Goal: Information Seeking & Learning: Find specific fact

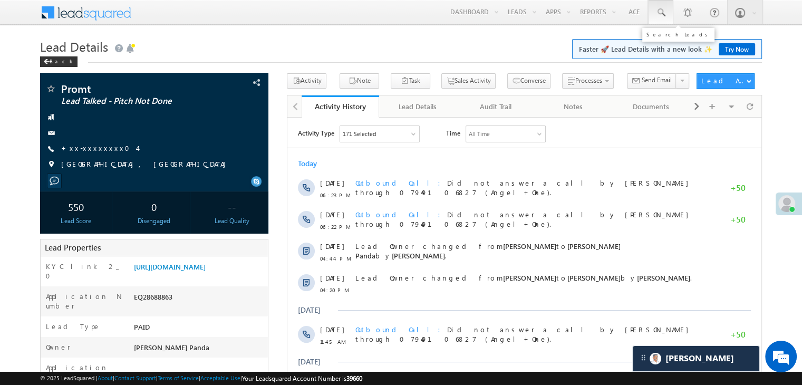
click at [660, 13] on span at bounding box center [661, 12] width 11 height 11
paste input "EQ28641894"
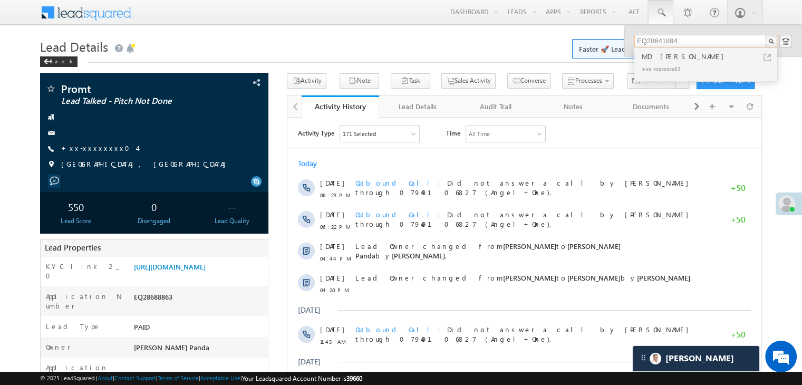
type input "EQ28641894"
click at [665, 53] on div "MD TAHSEEN MANAUWAR" at bounding box center [710, 57] width 141 height 12
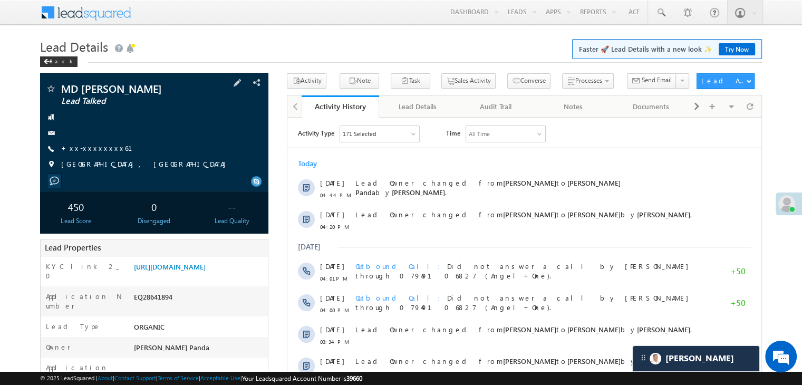
scroll to position [105, 0]
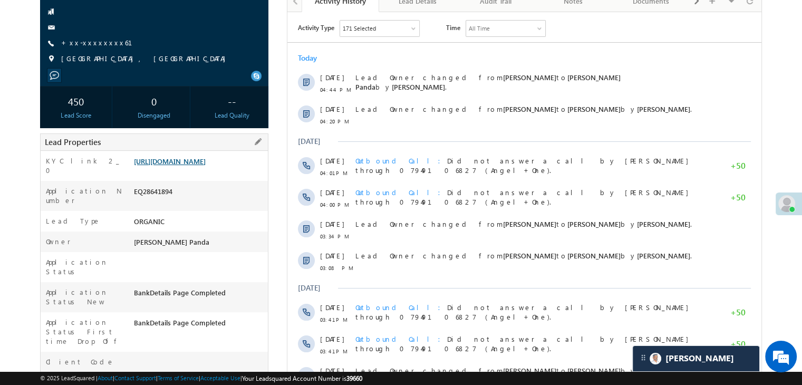
click at [203, 166] on link "[URL][DOMAIN_NAME]" at bounding box center [170, 161] width 72 height 9
click at [96, 38] on link "+xx-xxxxxxxx61" at bounding box center [103, 42] width 84 height 9
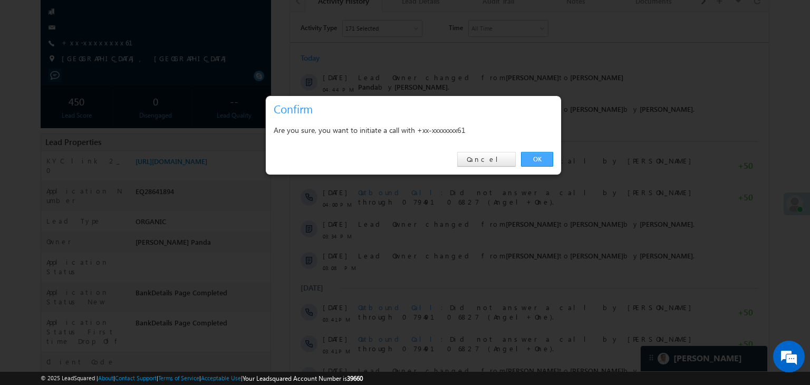
click at [532, 161] on link "OK" at bounding box center [537, 159] width 32 height 15
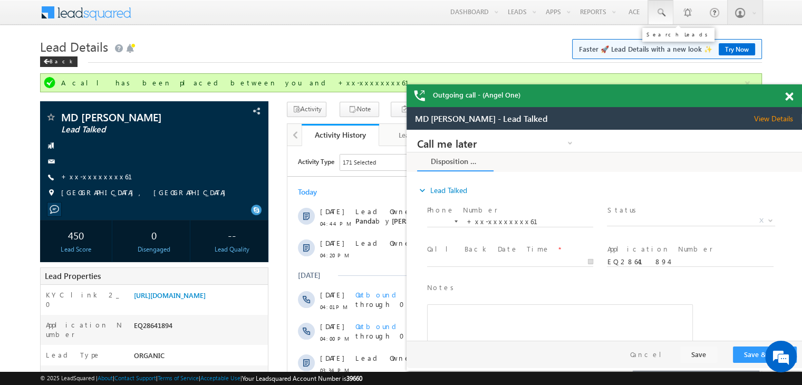
click at [660, 13] on span at bounding box center [661, 12] width 11 height 11
paste input "EQ28332552"
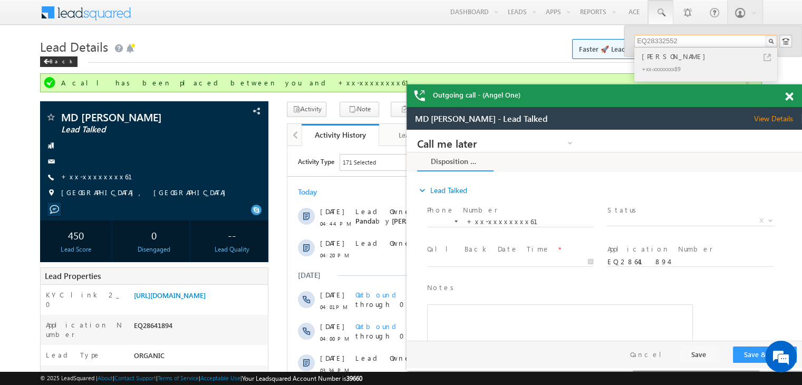
type input "EQ28332552"
click at [656, 59] on div "[PERSON_NAME]" at bounding box center [710, 57] width 141 height 12
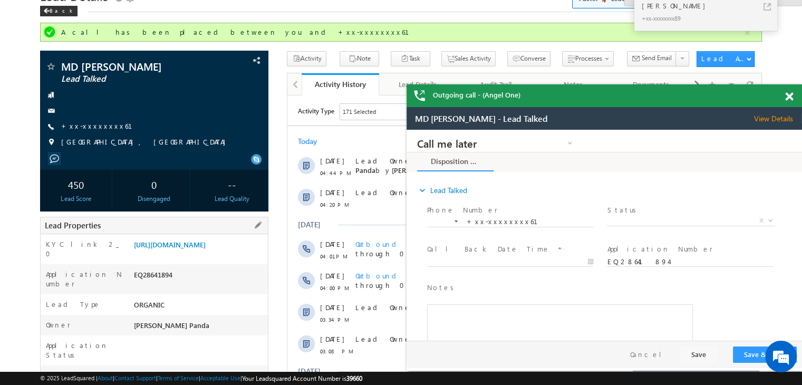
scroll to position [158, 0]
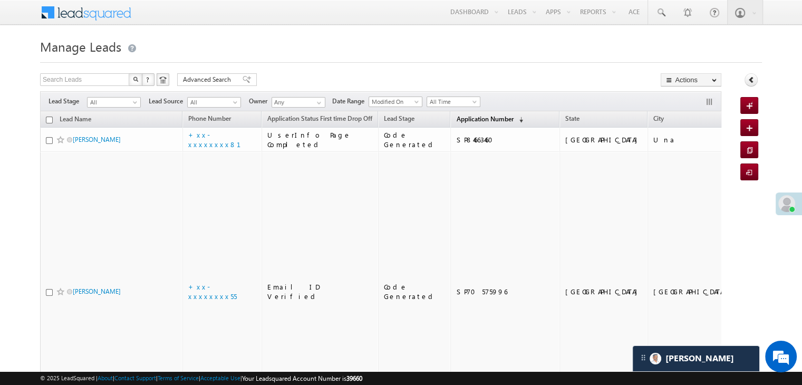
click at [462, 115] on span "Application Number" at bounding box center [484, 119] width 57 height 8
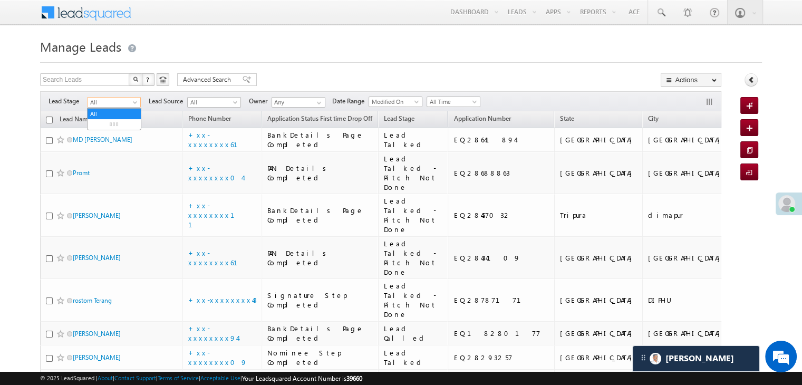
click at [132, 105] on span at bounding box center [136, 104] width 8 height 8
click at [119, 129] on link "Lead Generated" at bounding box center [114, 124] width 53 height 9
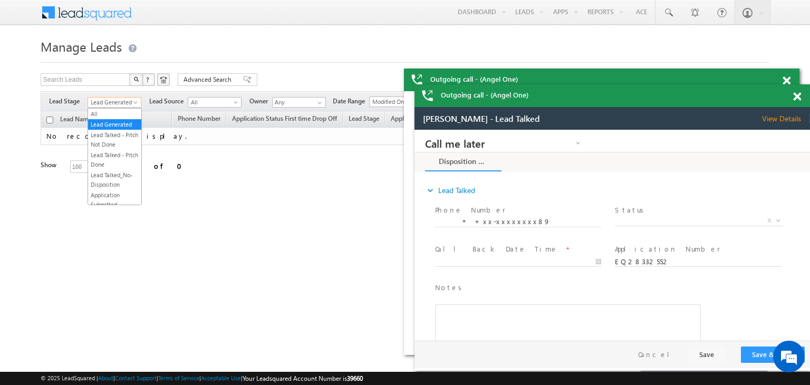
click at [135, 100] on link "Lead Generated" at bounding box center [115, 102] width 54 height 11
click at [127, 112] on link "All" at bounding box center [114, 113] width 53 height 9
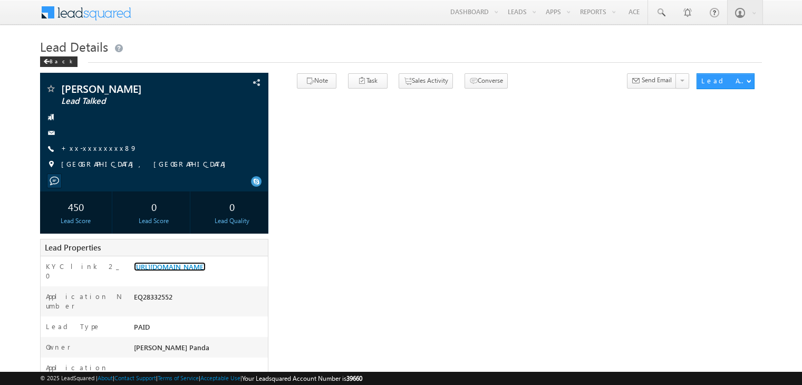
scroll to position [106, 0]
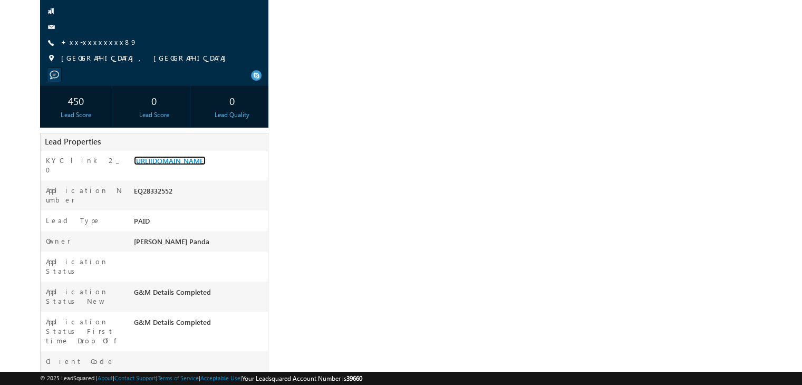
click at [206, 165] on link "[URL][DOMAIN_NAME]" at bounding box center [170, 160] width 72 height 9
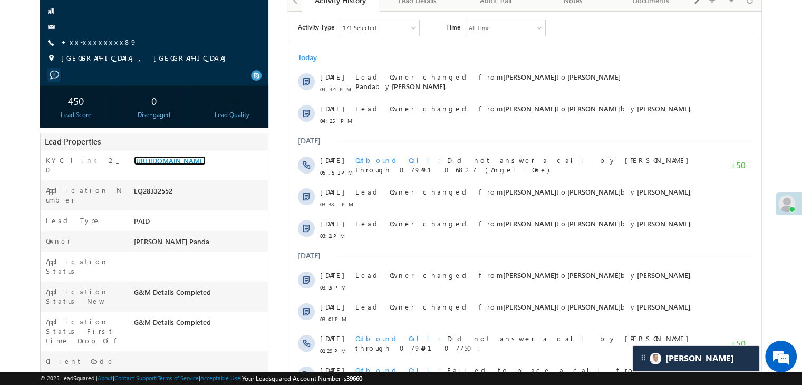
scroll to position [0, 0]
click at [94, 44] on link "+xx-xxxxxxxx89" at bounding box center [99, 41] width 76 height 9
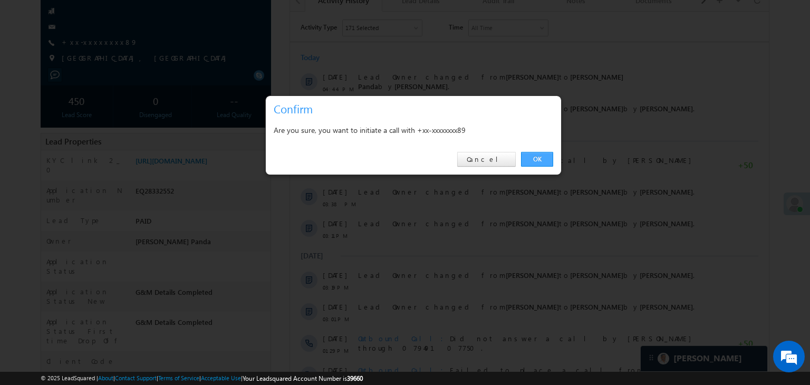
drag, startPoint x: 536, startPoint y: 158, endPoint x: 138, endPoint y: 66, distance: 408.2
click at [536, 158] on link "OK" at bounding box center [537, 159] width 32 height 15
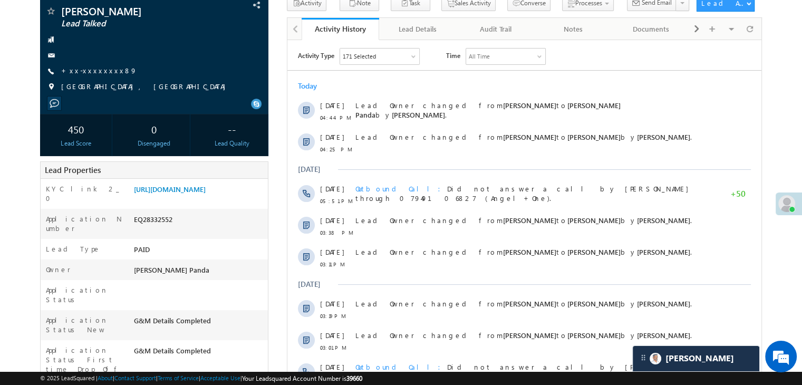
scroll to position [134, 0]
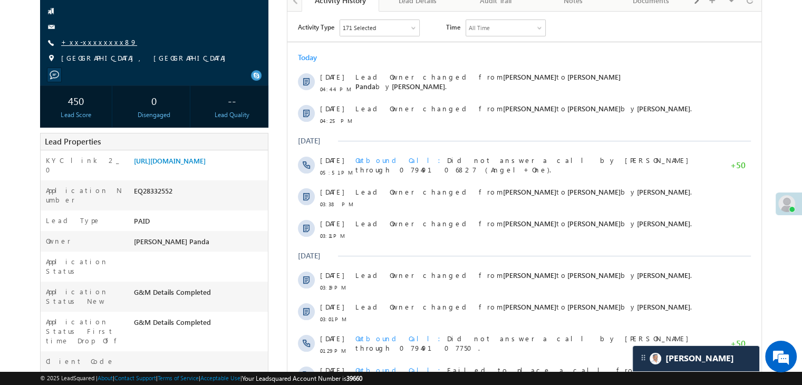
click at [84, 43] on link "+xx-xxxxxxxx89" at bounding box center [99, 41] width 76 height 9
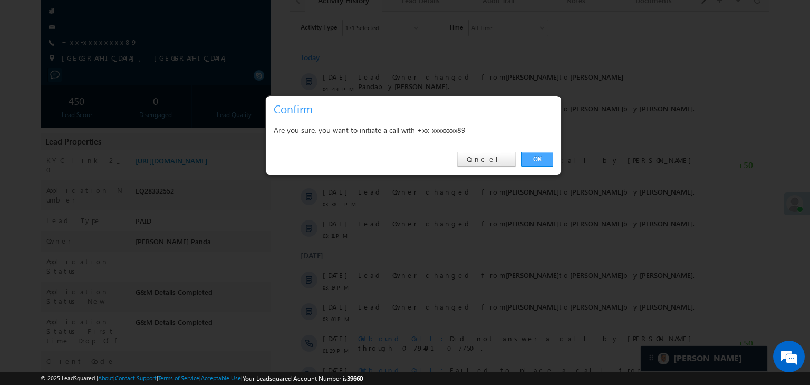
click at [541, 160] on link "OK" at bounding box center [537, 159] width 32 height 15
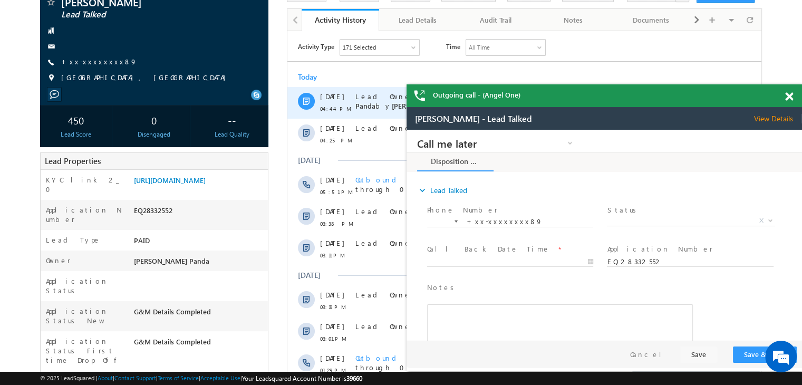
scroll to position [0, 0]
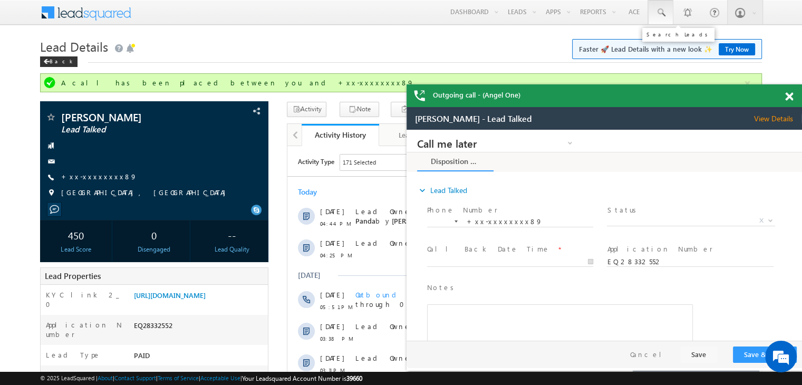
click at [658, 12] on span at bounding box center [661, 12] width 11 height 11
paste input "EQ28434109"
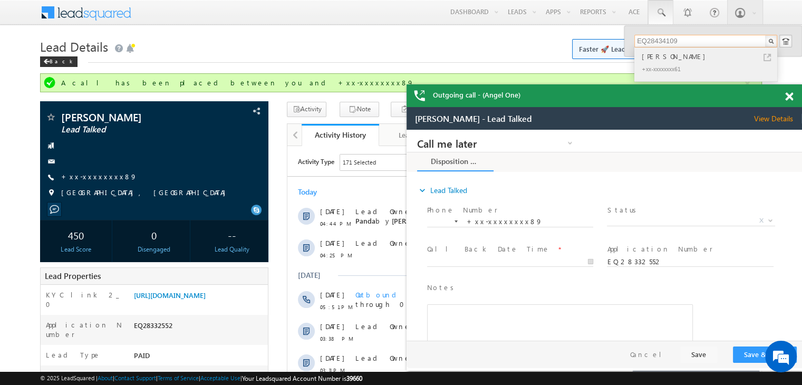
type input "EQ28434109"
click at [664, 59] on div "[PERSON_NAME]" at bounding box center [710, 57] width 141 height 12
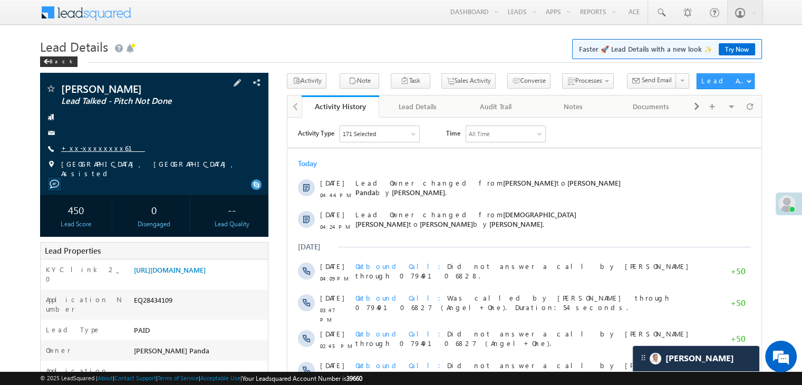
click at [98, 148] on link "+xx-xxxxxxxx61" at bounding box center [103, 147] width 84 height 9
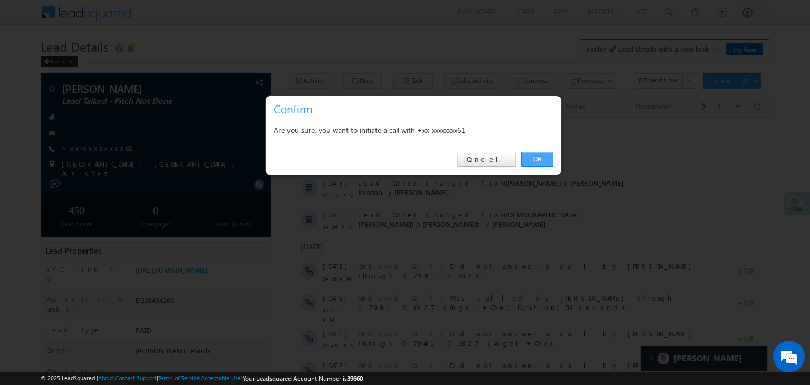
click at [536, 158] on link "OK" at bounding box center [537, 159] width 32 height 15
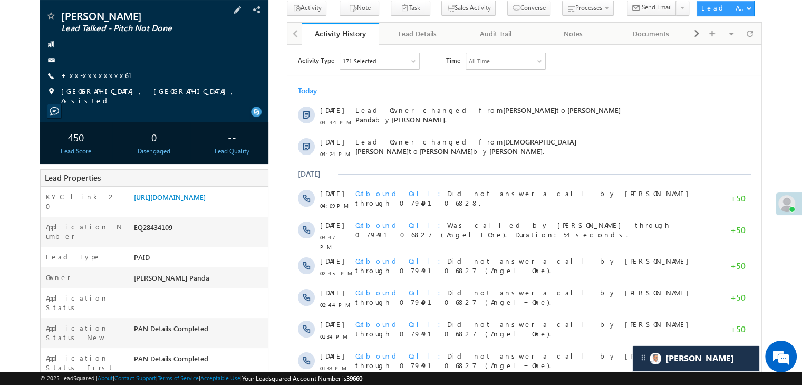
scroll to position [105, 0]
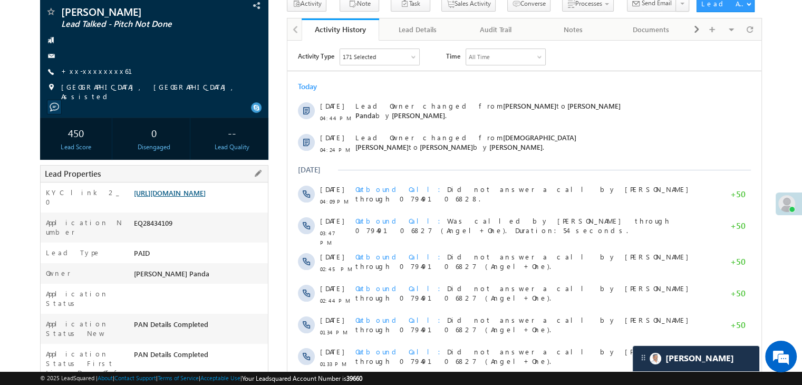
click at [196, 197] on link "[URL][DOMAIN_NAME]" at bounding box center [170, 192] width 72 height 9
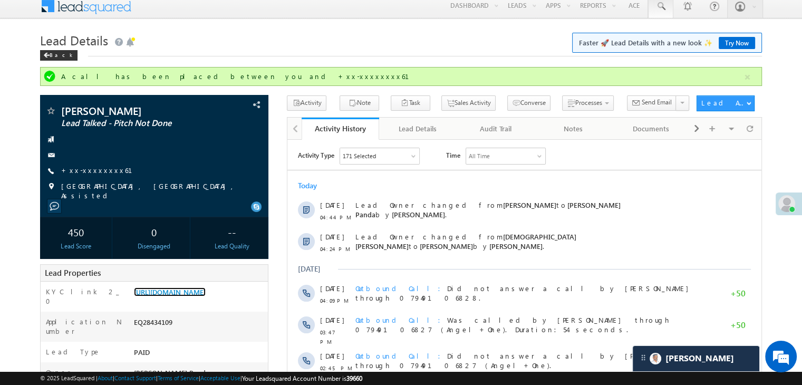
scroll to position [0, 0]
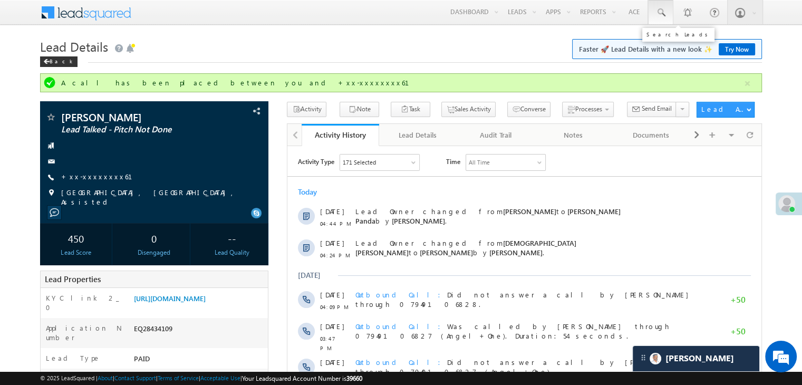
click at [657, 11] on span at bounding box center [661, 12] width 11 height 11
paste input "EQ28242935"
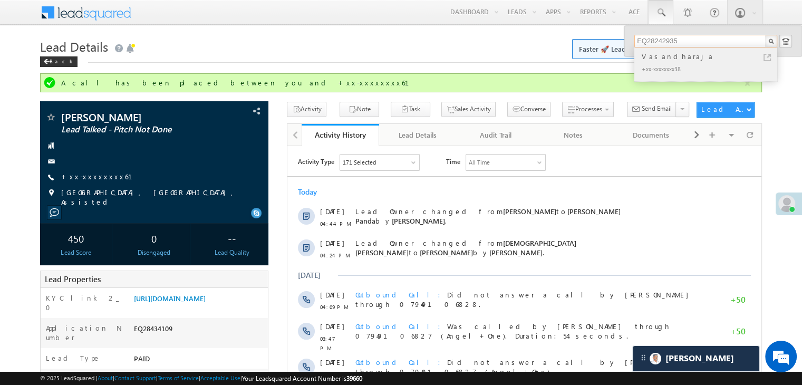
type input "EQ28242935"
click at [661, 57] on div "Vasandharaja" at bounding box center [710, 57] width 141 height 12
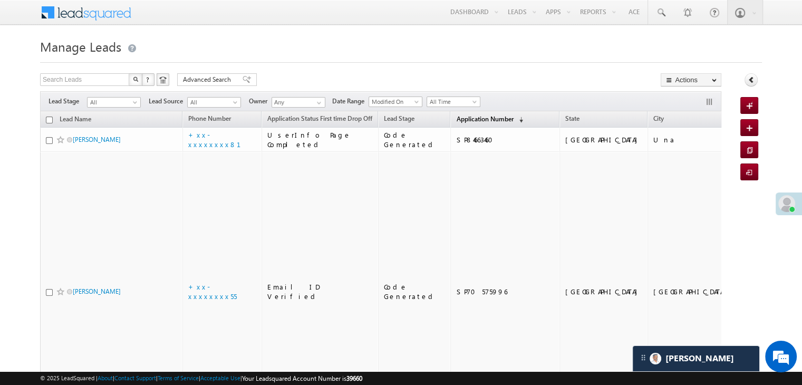
scroll to position [5061, 0]
click at [456, 118] on span "Application Number" at bounding box center [484, 119] width 57 height 8
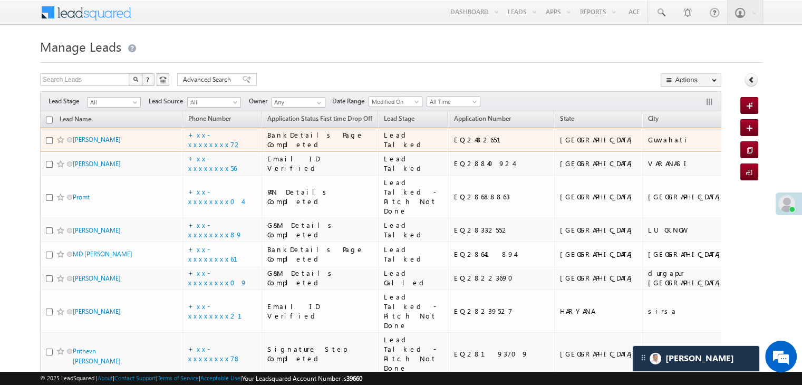
scroll to position [0, 0]
click at [81, 143] on link "[PERSON_NAME]" at bounding box center [97, 140] width 48 height 8
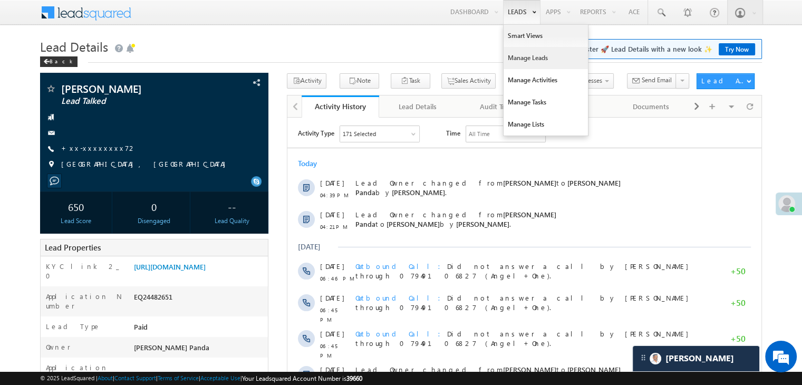
click at [514, 59] on link "Manage Leads" at bounding box center [546, 58] width 84 height 22
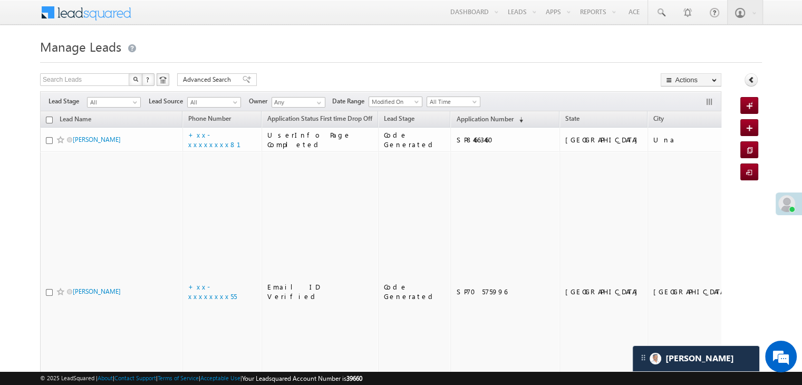
scroll to position [5061, 0]
click at [464, 113] on link "Application Number (sorted descending)" at bounding box center [490, 120] width 78 height 14
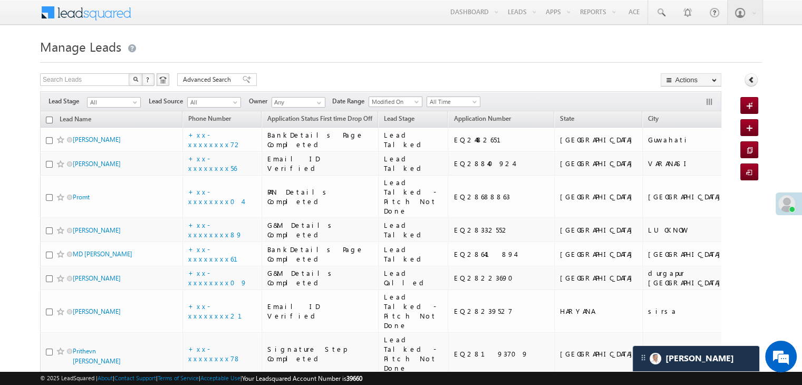
scroll to position [0, 0]
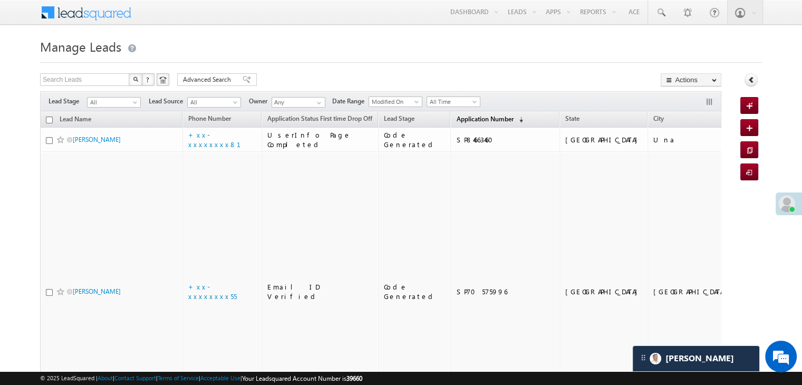
click at [456, 115] on span "Application Number" at bounding box center [484, 119] width 57 height 8
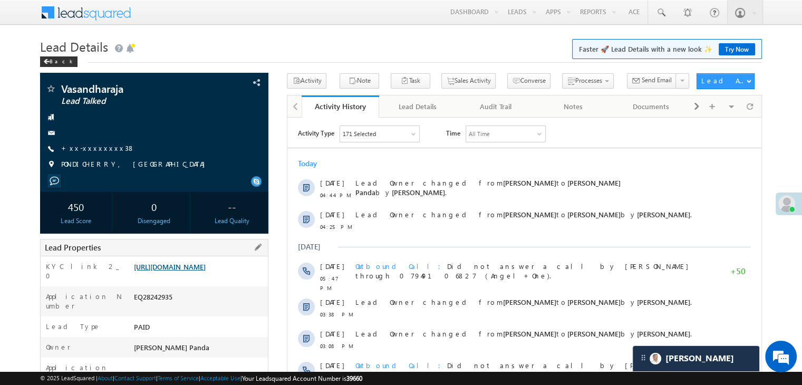
click at [199, 271] on link "[URL][DOMAIN_NAME]" at bounding box center [170, 266] width 72 height 9
click at [91, 148] on link "+xx-xxxxxxxx38" at bounding box center [98, 147] width 74 height 9
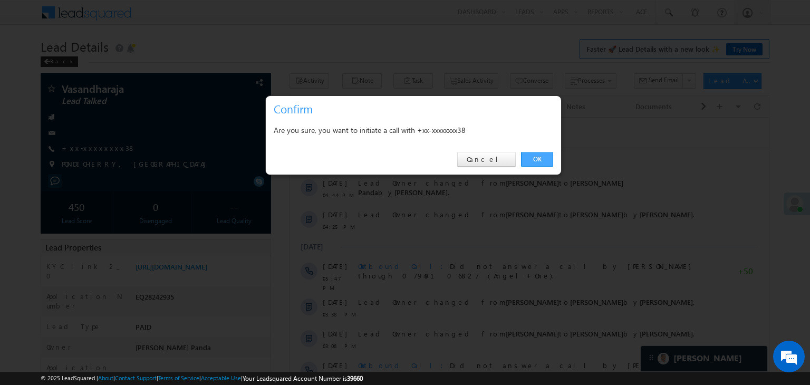
click at [528, 159] on link "OK" at bounding box center [537, 159] width 32 height 15
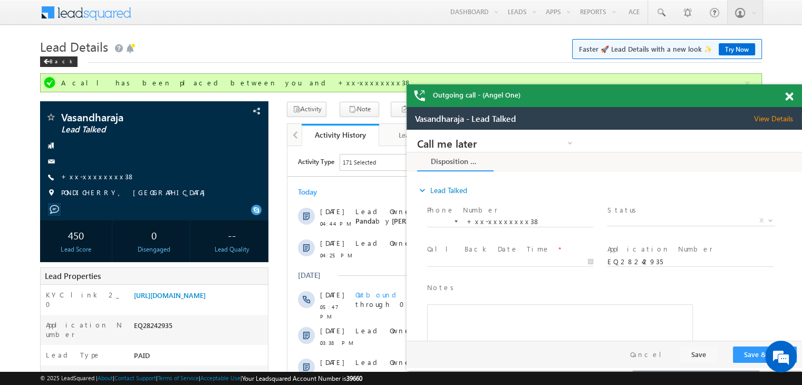
click at [789, 98] on span at bounding box center [789, 96] width 8 height 9
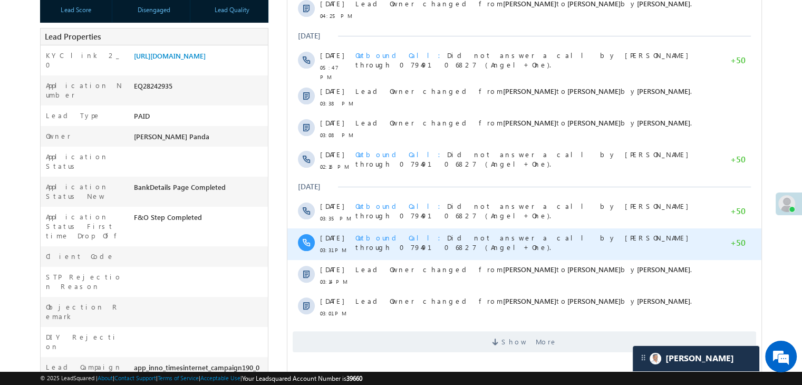
scroll to position [264, 0]
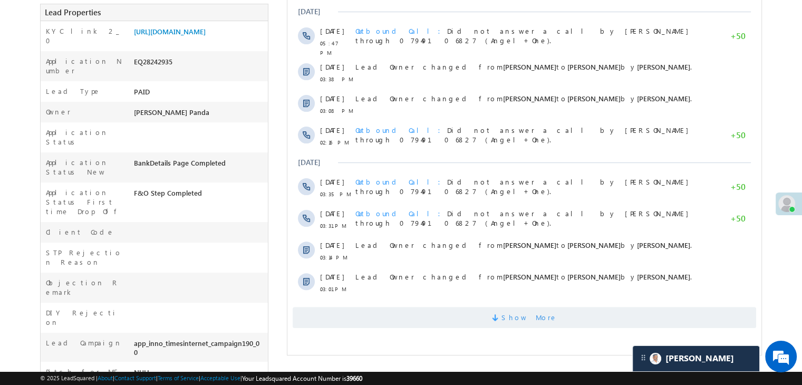
click at [530, 315] on span "Show More" at bounding box center [530, 317] width 56 height 21
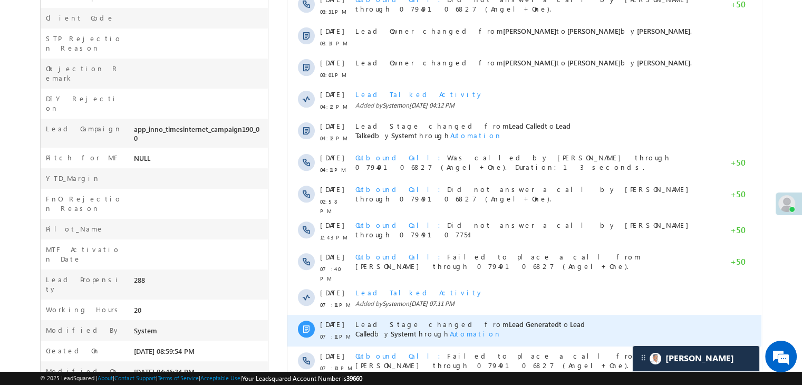
scroll to position [527, 0]
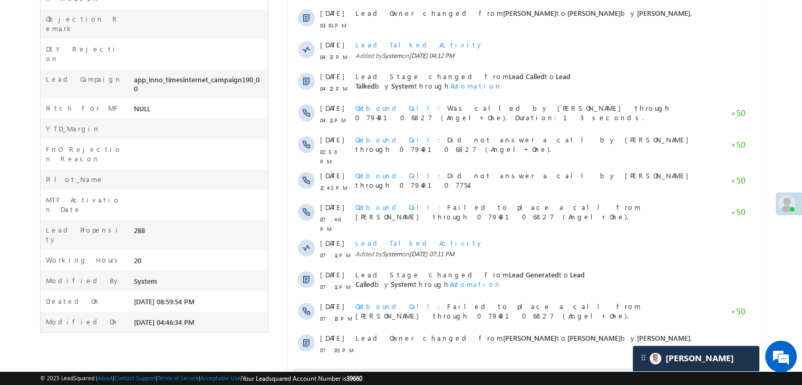
click at [519, 368] on span "Show More" at bounding box center [530, 378] width 56 height 21
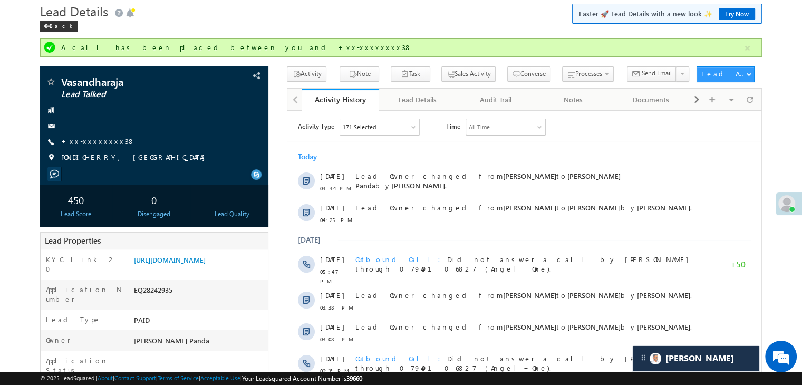
scroll to position [34, 0]
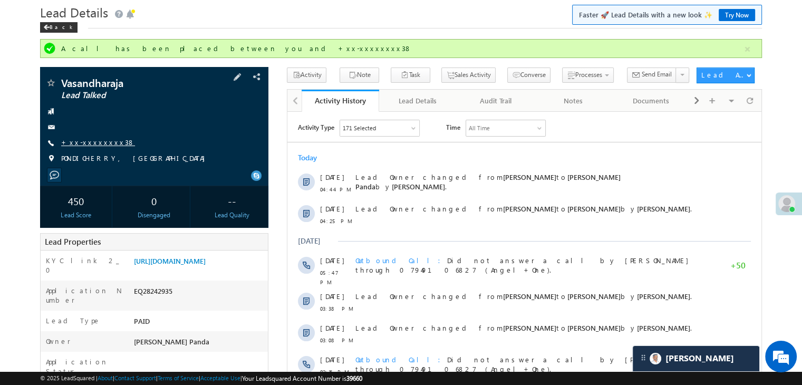
click at [90, 139] on link "+xx-xxxxxxxx38" at bounding box center [98, 142] width 74 height 9
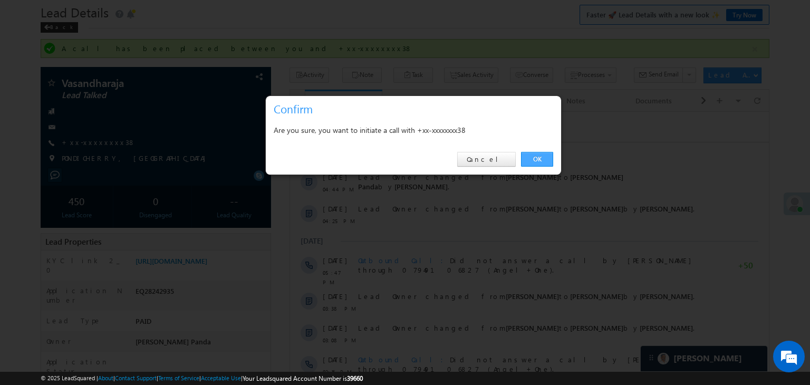
drag, startPoint x: 533, startPoint y: 158, endPoint x: 182, endPoint y: 9, distance: 381.1
click at [533, 158] on link "OK" at bounding box center [537, 159] width 32 height 15
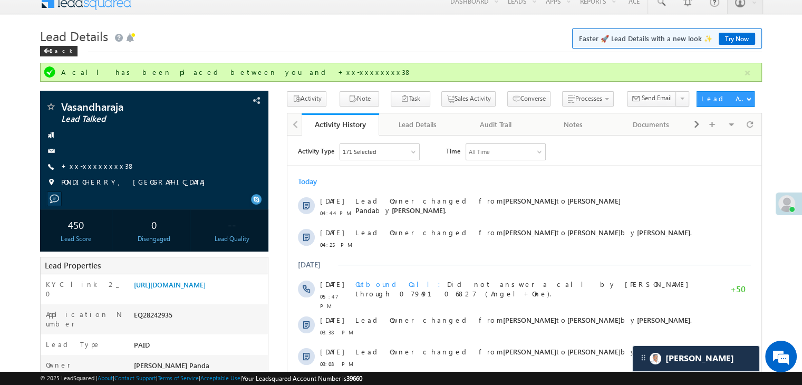
scroll to position [0, 0]
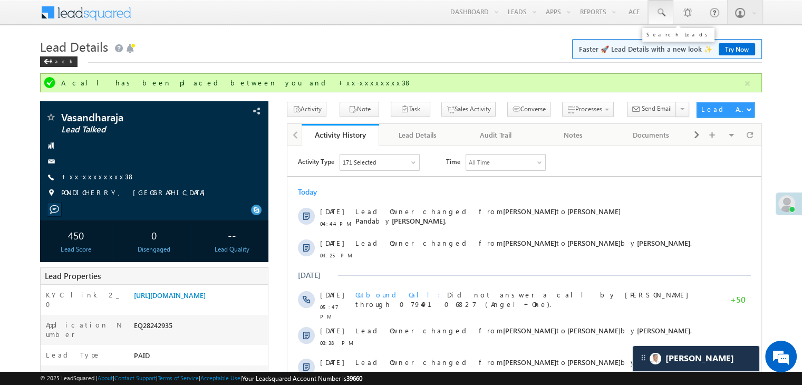
click at [662, 12] on span at bounding box center [661, 12] width 11 height 11
paste input "EQ28205250"
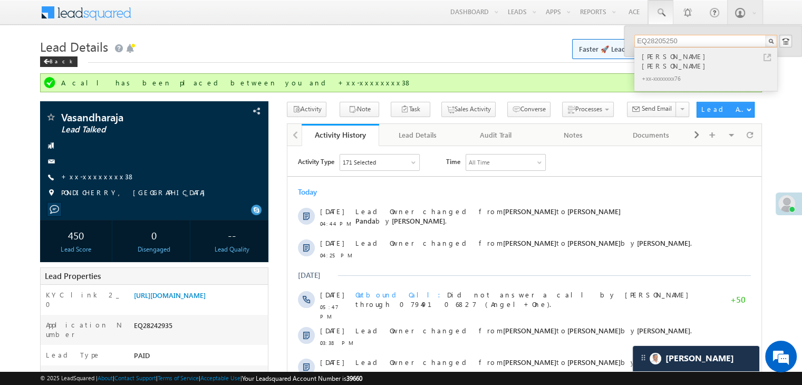
type input "EQ28205250"
click at [660, 56] on div "[PERSON_NAME] [PERSON_NAME]" at bounding box center [710, 61] width 141 height 21
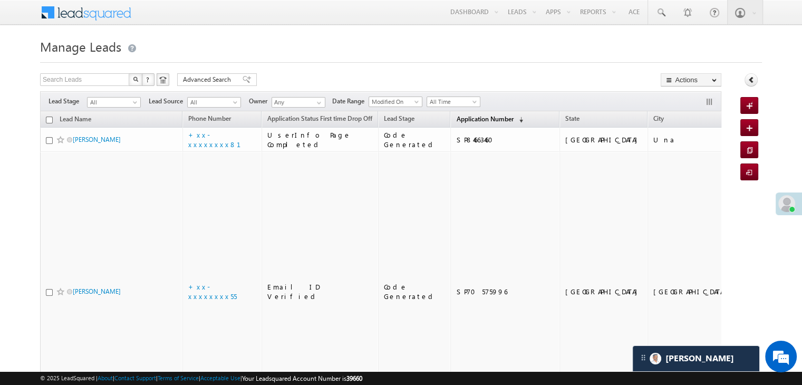
click at [456, 121] on span "Application Number" at bounding box center [484, 119] width 57 height 8
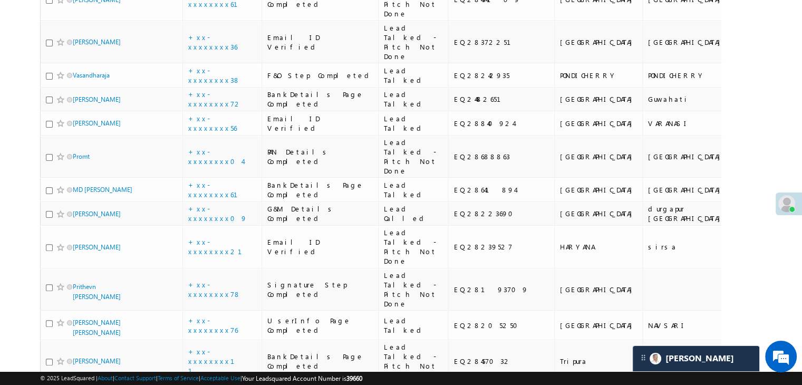
scroll to position [5061, 0]
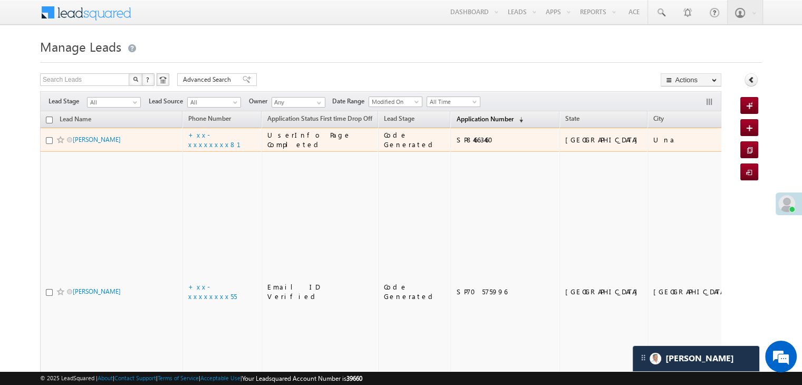
scroll to position [5061, 0]
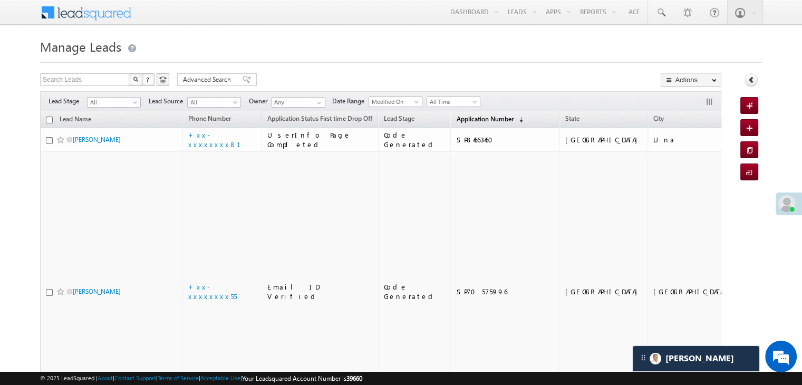
click at [466, 116] on span "Application Number" at bounding box center [484, 119] width 57 height 8
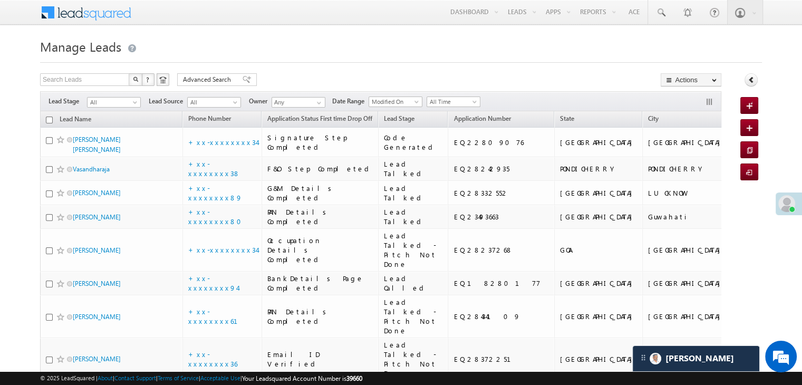
scroll to position [0, 0]
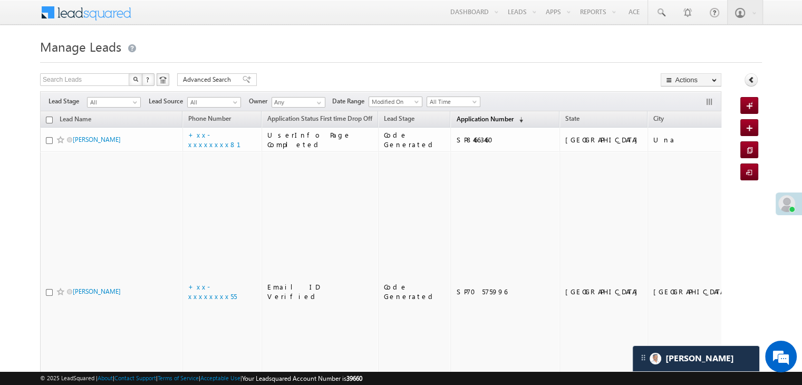
click at [472, 118] on span "Application Number" at bounding box center [484, 119] width 57 height 8
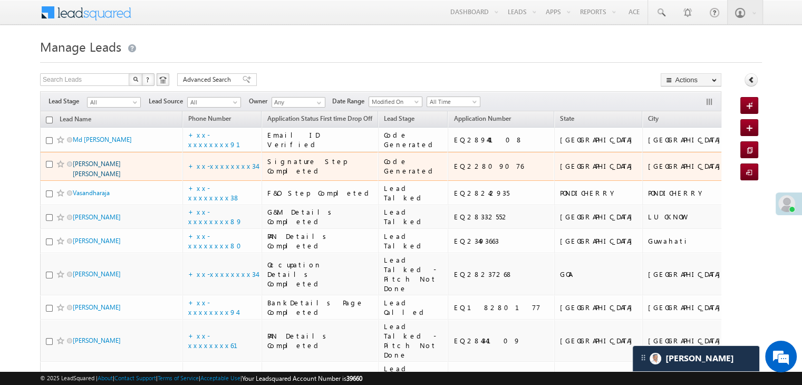
click at [108, 178] on link "[PERSON_NAME] [PERSON_NAME]" at bounding box center [97, 169] width 48 height 18
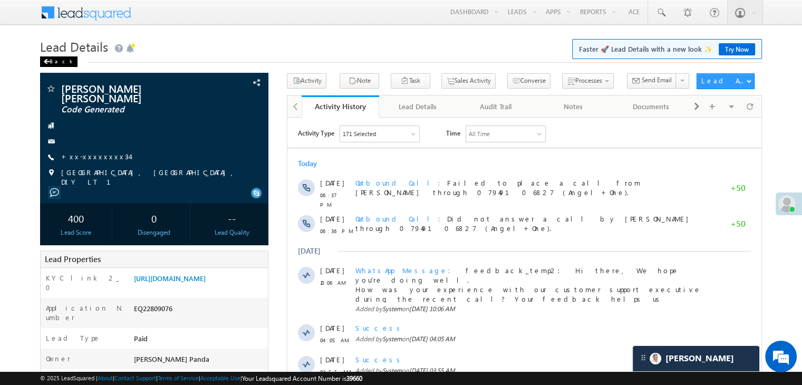
click at [50, 64] on div "Back" at bounding box center [58, 61] width 37 height 11
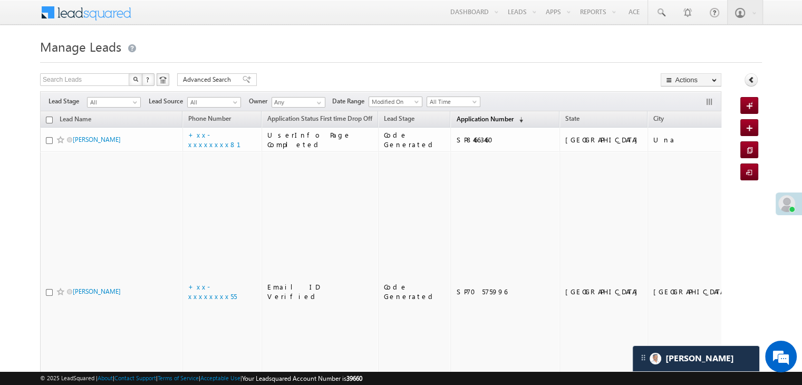
click at [456, 115] on span "Application Number" at bounding box center [484, 119] width 57 height 8
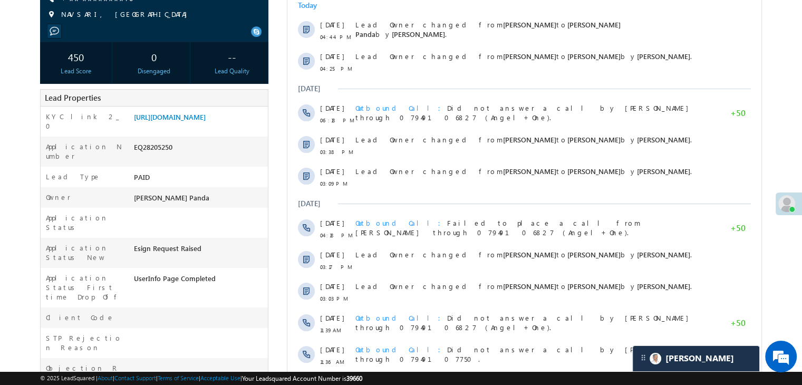
scroll to position [5061, 0]
click at [201, 112] on link "[URL][DOMAIN_NAME]" at bounding box center [170, 116] width 72 height 9
click at [192, 118] on link "[URL][DOMAIN_NAME]" at bounding box center [170, 116] width 72 height 9
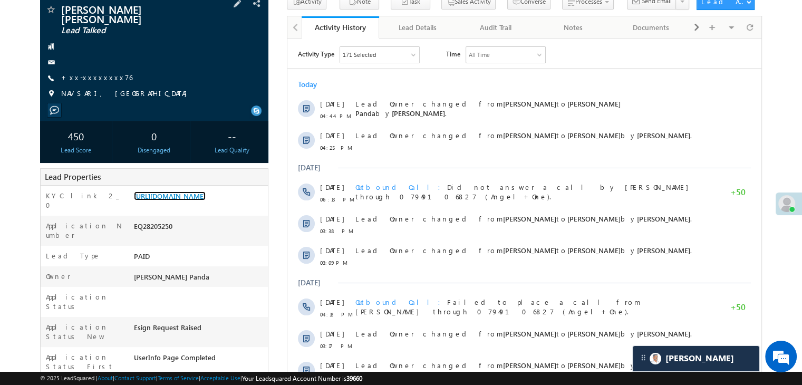
scroll to position [53, 0]
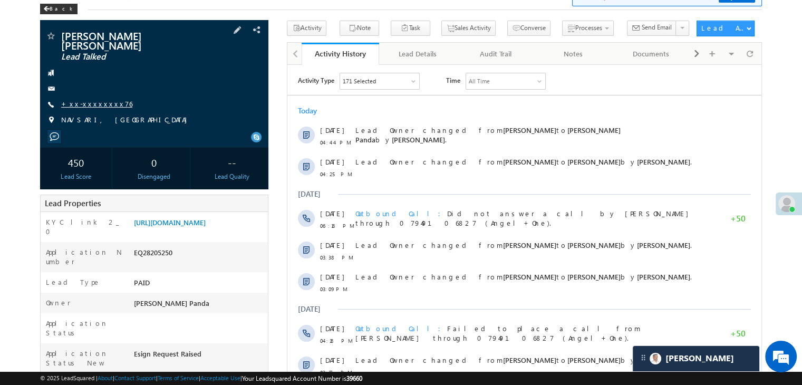
click at [104, 99] on link "+xx-xxxxxxxx76" at bounding box center [96, 103] width 71 height 9
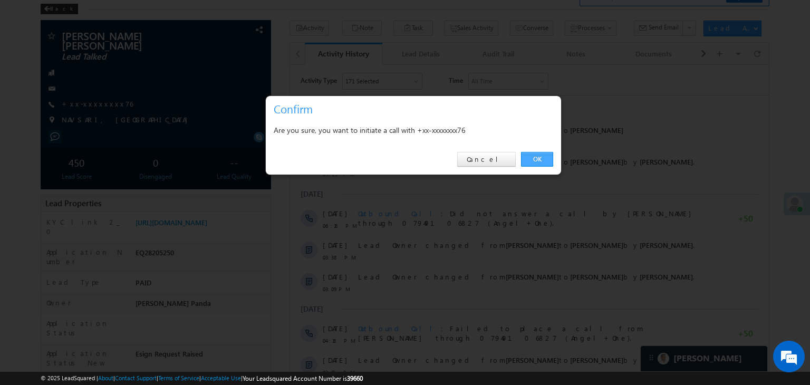
click at [538, 160] on link "OK" at bounding box center [537, 159] width 32 height 15
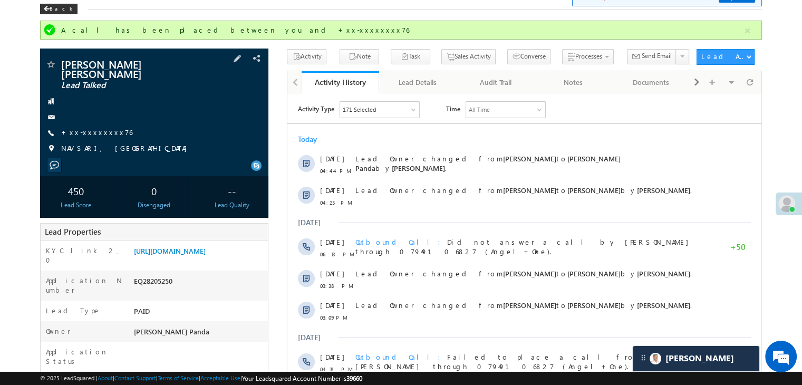
click at [86, 118] on div "AJAYBHAI RAJUBHAI BAGUL Lead Talked +xx-xxxxxxxx76 NAVSARI, GUJARAT" at bounding box center [154, 109] width 218 height 100
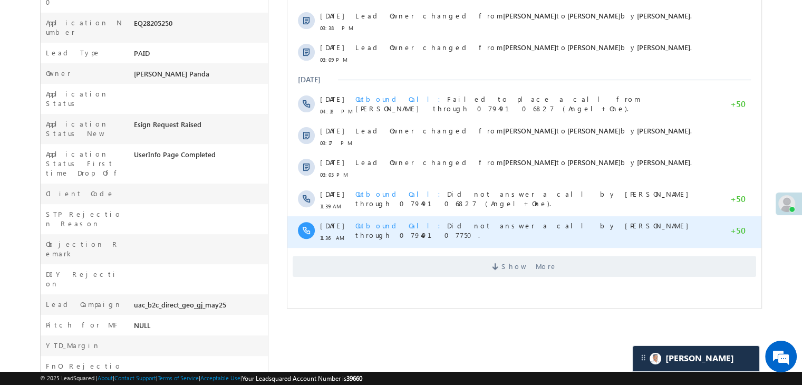
scroll to position [316, 0]
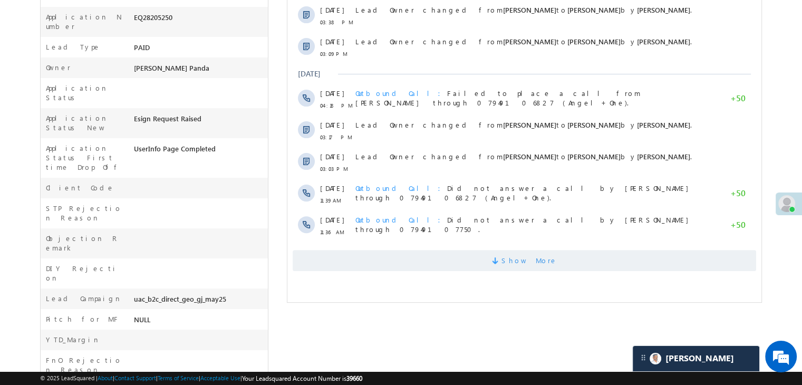
click at [530, 262] on span "Show More" at bounding box center [530, 260] width 56 height 21
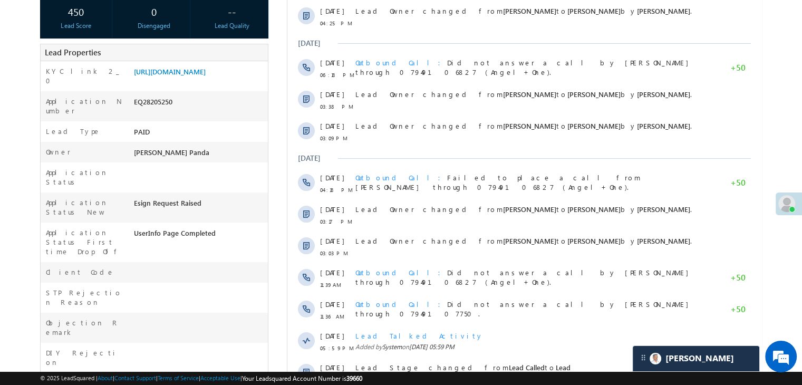
scroll to position [53, 0]
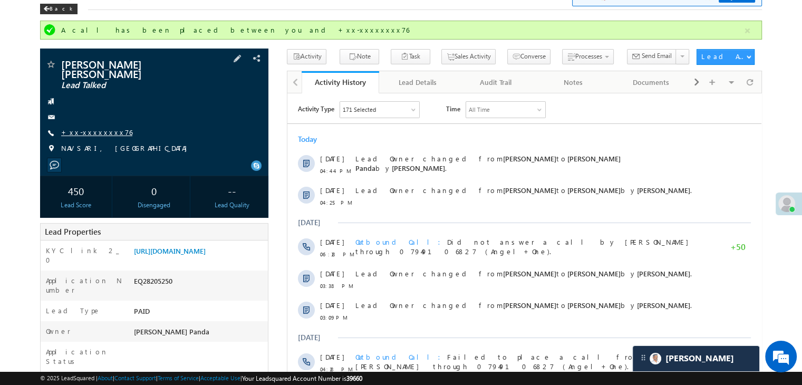
click at [93, 128] on link "+xx-xxxxxxxx76" at bounding box center [96, 132] width 71 height 9
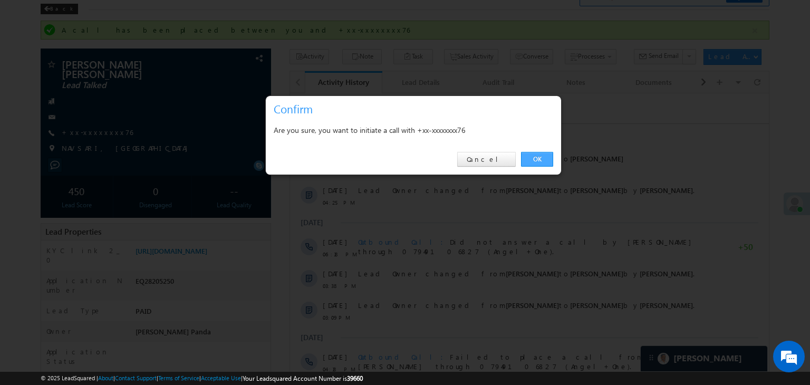
click at [534, 159] on link "OK" at bounding box center [537, 159] width 32 height 15
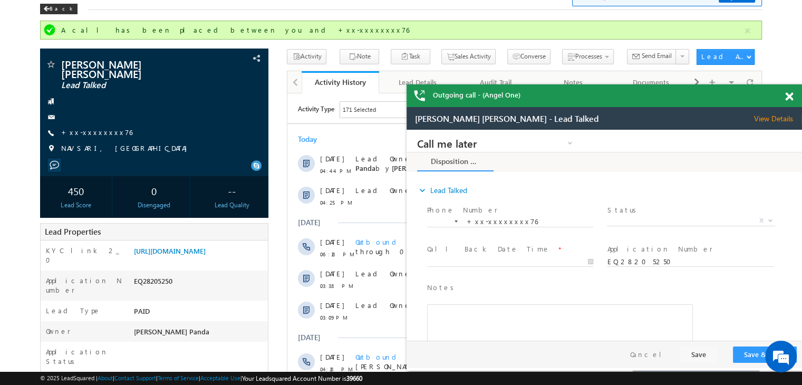
scroll to position [0, 0]
click at [793, 97] on div at bounding box center [795, 94] width 14 height 21
click at [789, 98] on span at bounding box center [788, 96] width 8 height 9
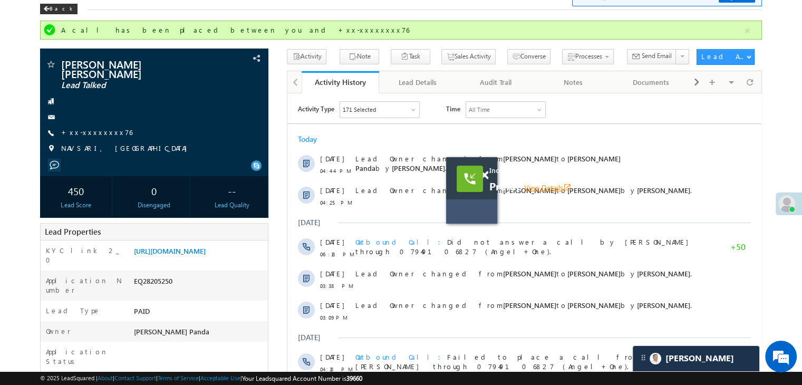
click at [538, 188] on link "View Details open_in_new" at bounding box center [547, 187] width 47 height 10
click at [206, 252] on link "[URL][DOMAIN_NAME]" at bounding box center [170, 250] width 72 height 9
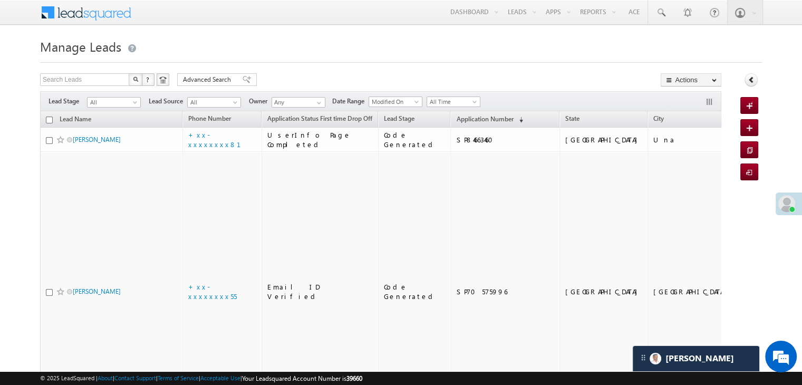
scroll to position [5061, 0]
click at [781, 206] on span at bounding box center [786, 203] width 17 height 17
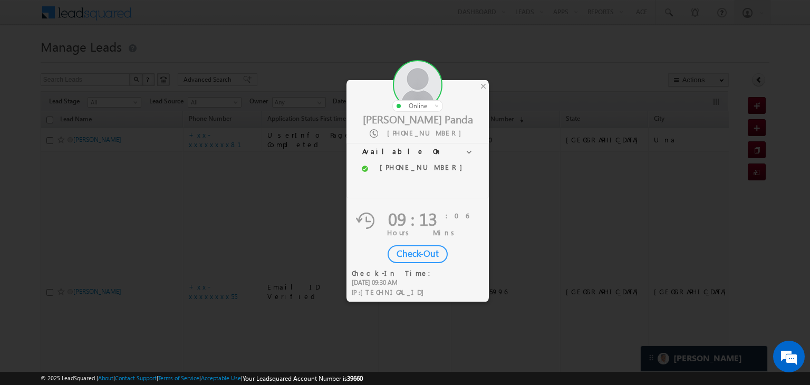
click at [410, 253] on div "Check-Out" at bounding box center [418, 254] width 60 height 18
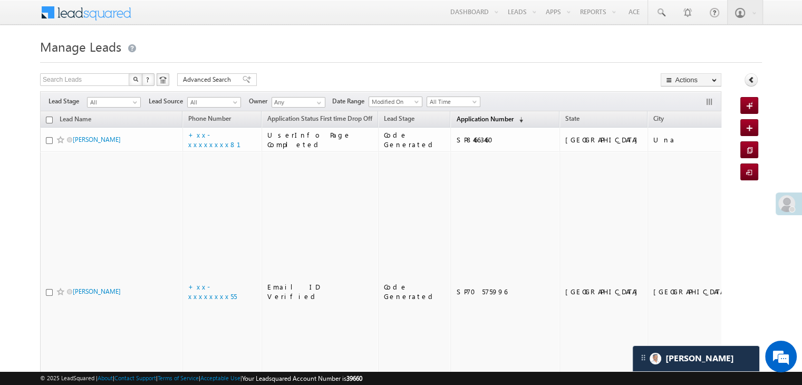
click at [464, 118] on span "Application Number" at bounding box center [484, 119] width 57 height 8
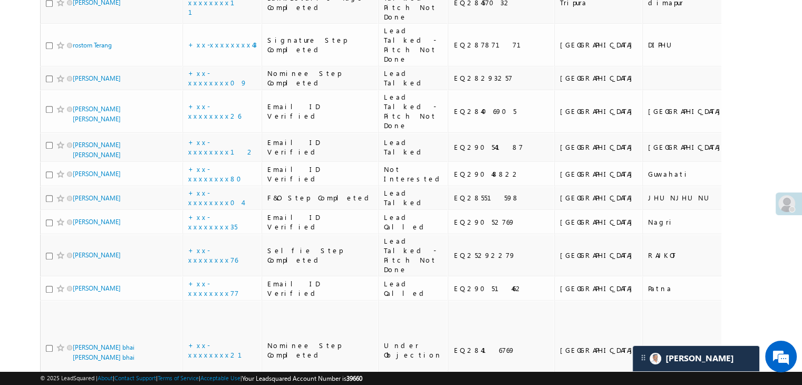
scroll to position [686, 0]
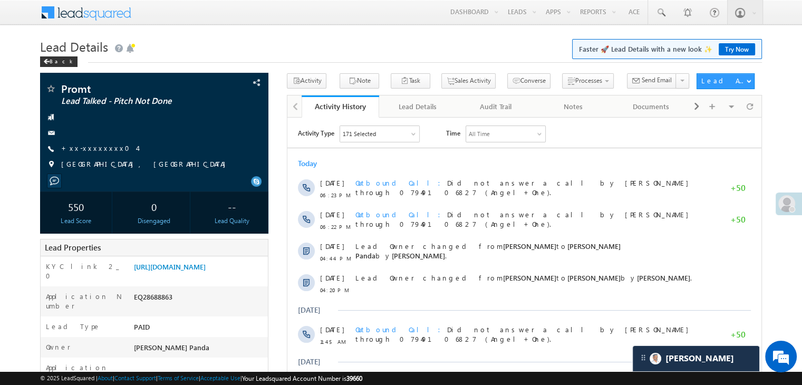
scroll to position [5061, 0]
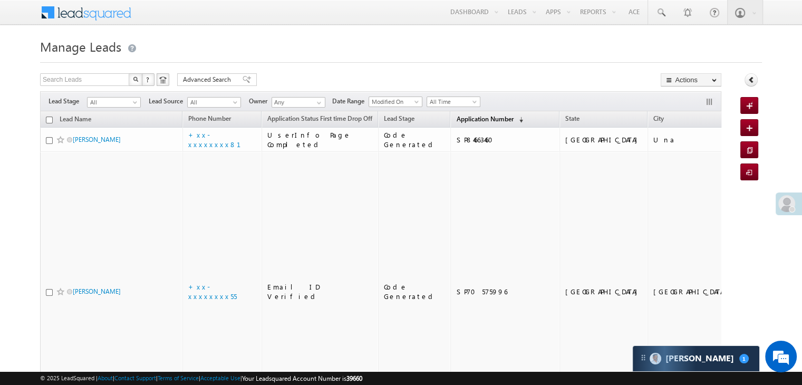
click at [466, 119] on span "Application Number" at bounding box center [484, 119] width 57 height 8
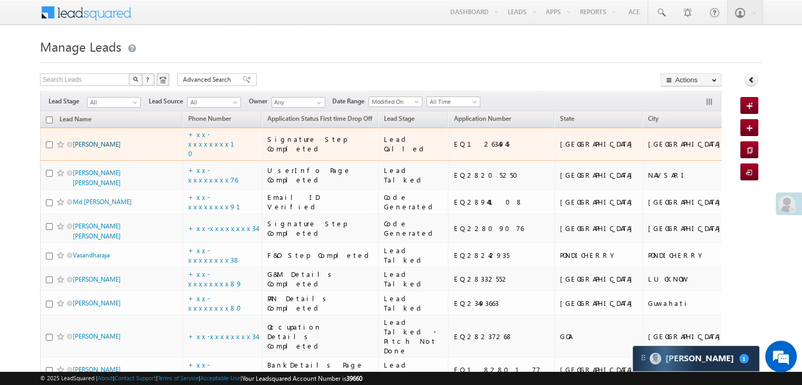
click at [105, 148] on link "Sarika khanna" at bounding box center [97, 144] width 48 height 8
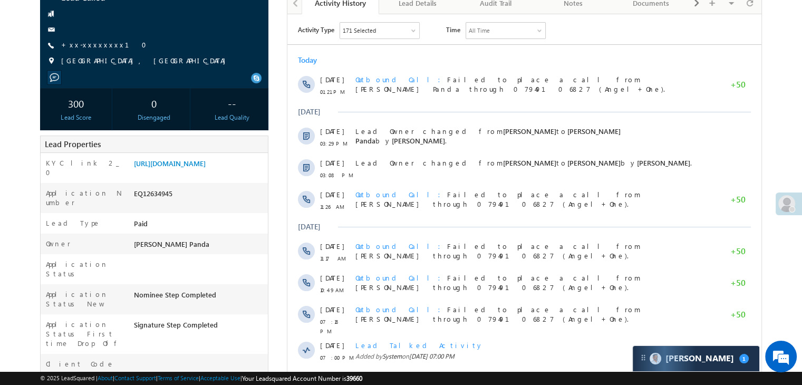
scroll to position [105, 0]
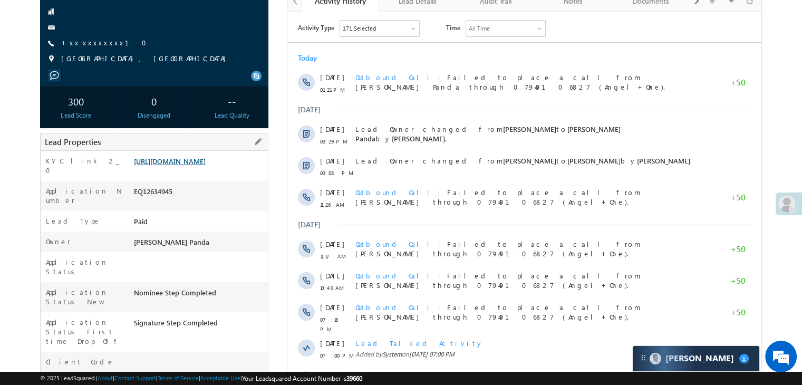
click at [204, 165] on link "[URL][DOMAIN_NAME]" at bounding box center [170, 161] width 72 height 9
click at [200, 166] on link "https://angelbroking1-pk3em7sa.customui-test.leadsquared.com?leadId=7e7094ce-dc…" at bounding box center [170, 161] width 72 height 9
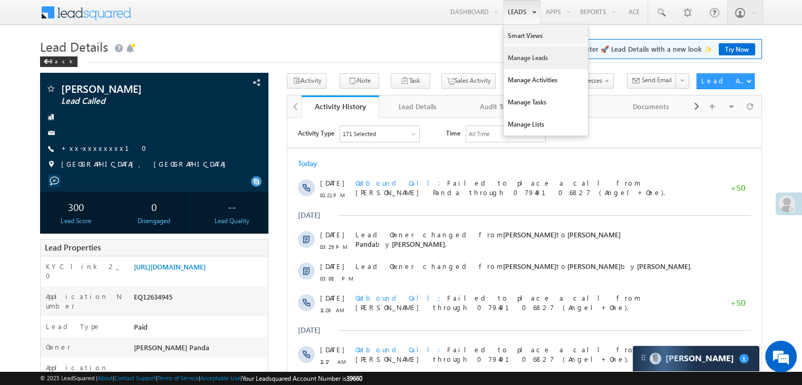
drag, startPoint x: 516, startPoint y: 61, endPoint x: 516, endPoint y: 55, distance: 5.8
click at [516, 61] on link "Manage Leads" at bounding box center [546, 58] width 84 height 22
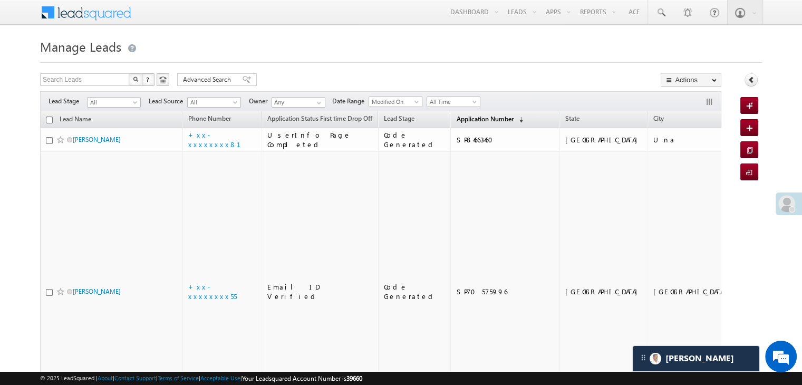
click at [473, 121] on span "Application Number" at bounding box center [484, 119] width 57 height 8
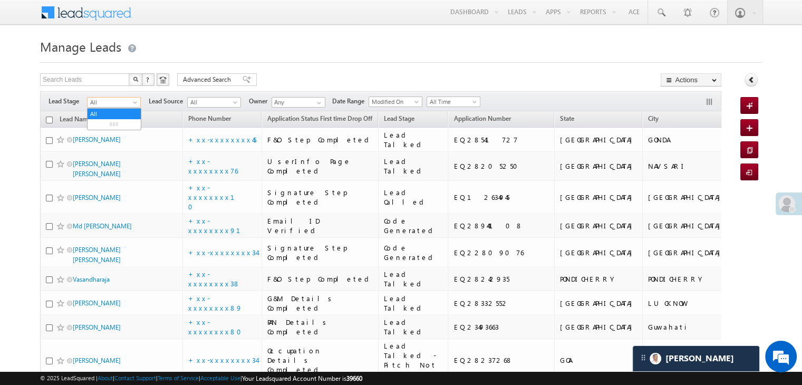
click at [135, 103] on span at bounding box center [136, 104] width 8 height 8
click at [121, 128] on link "Lead Generated" at bounding box center [114, 124] width 53 height 9
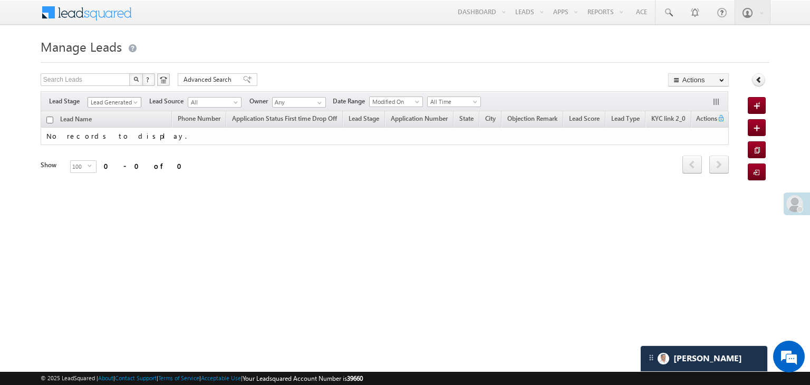
click at [116, 104] on span "Lead Generated" at bounding box center [113, 102] width 50 height 9
click at [118, 112] on link "All" at bounding box center [114, 113] width 53 height 9
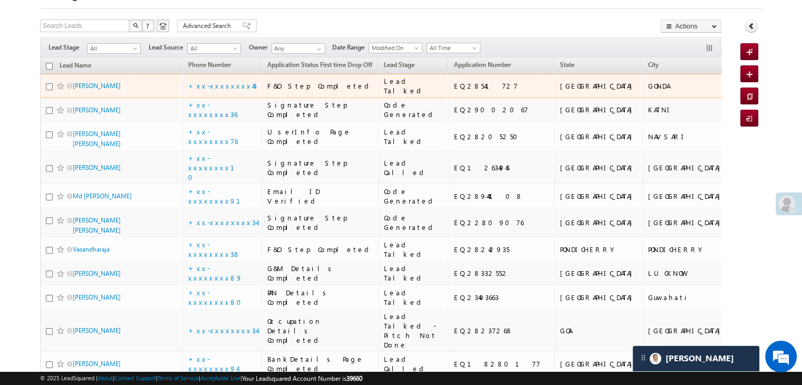
scroll to position [105, 0]
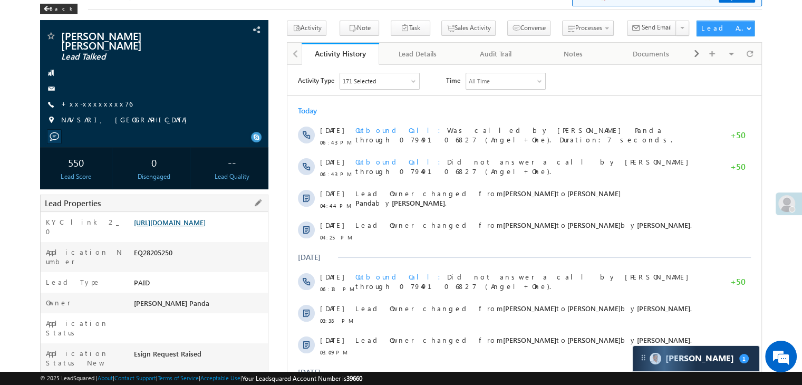
drag, startPoint x: 0, startPoint y: 0, endPoint x: 191, endPoint y: 233, distance: 301.2
click at [191, 227] on link "[URL][DOMAIN_NAME]" at bounding box center [170, 222] width 72 height 9
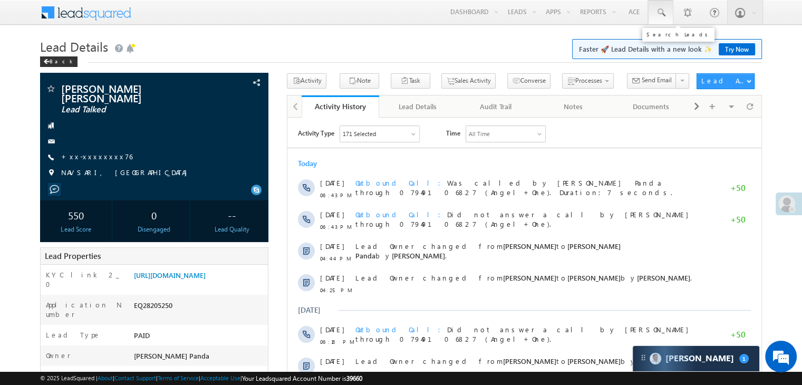
click at [660, 13] on span at bounding box center [661, 12] width 11 height 11
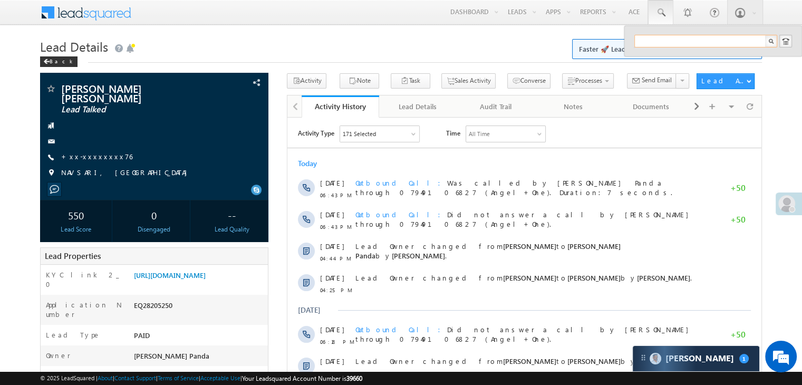
click at [662, 40] on input "text" at bounding box center [705, 41] width 143 height 13
paste input "EQ28541727"
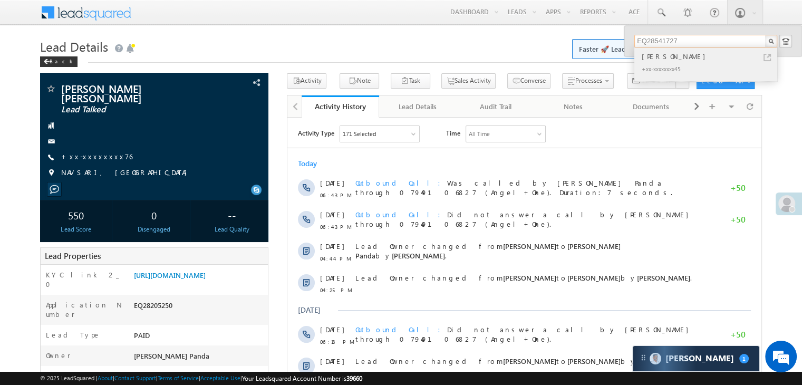
type input "EQ28541727"
click at [660, 56] on div "[PERSON_NAME]" at bounding box center [710, 57] width 141 height 12
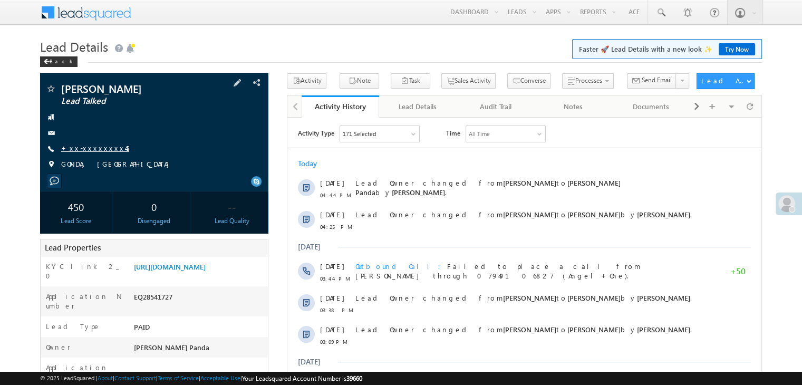
click at [90, 150] on link "+xx-xxxxxxxx45" at bounding box center [95, 147] width 68 height 9
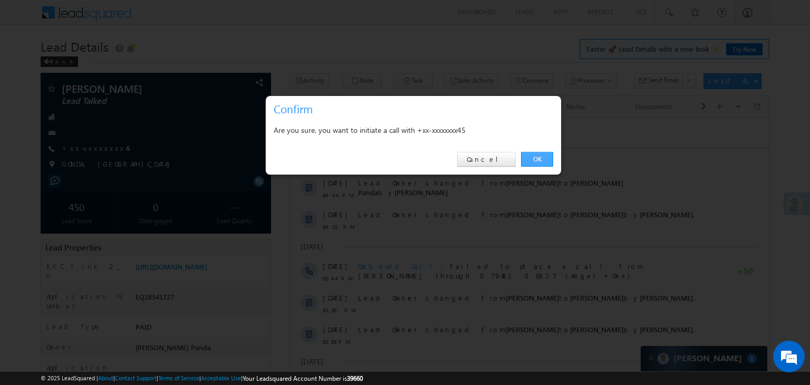
click at [540, 161] on link "OK" at bounding box center [537, 159] width 32 height 15
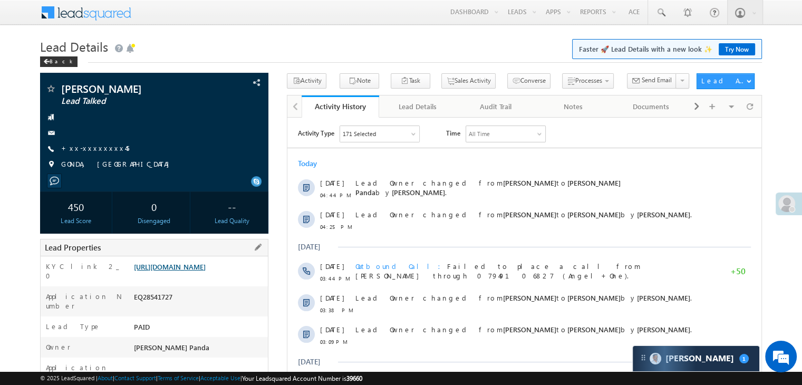
click at [178, 264] on link "https://angelbroking1-pk3em7sa.customui-test.leadsquared.com?leadId=48ea6e39-54…" at bounding box center [170, 266] width 72 height 9
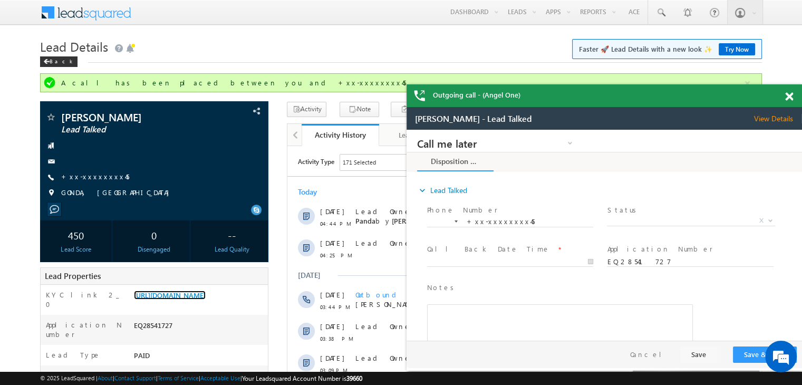
click at [789, 93] on span at bounding box center [789, 96] width 8 height 9
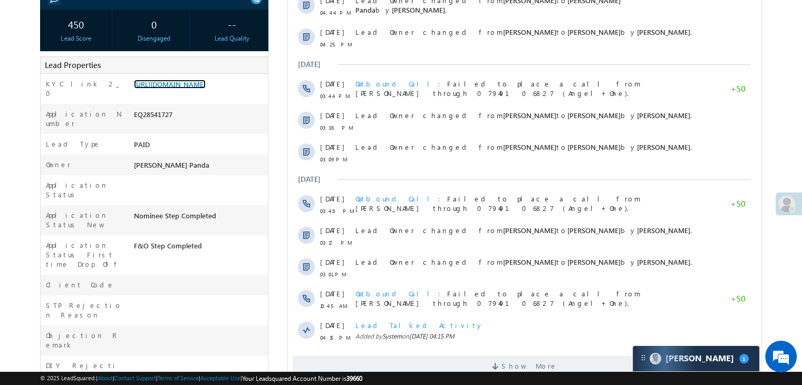
scroll to position [411, 0]
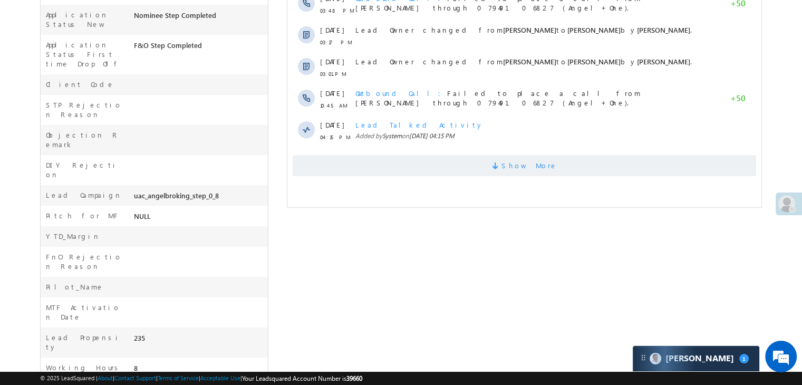
click at [515, 171] on span "Show More" at bounding box center [530, 165] width 56 height 21
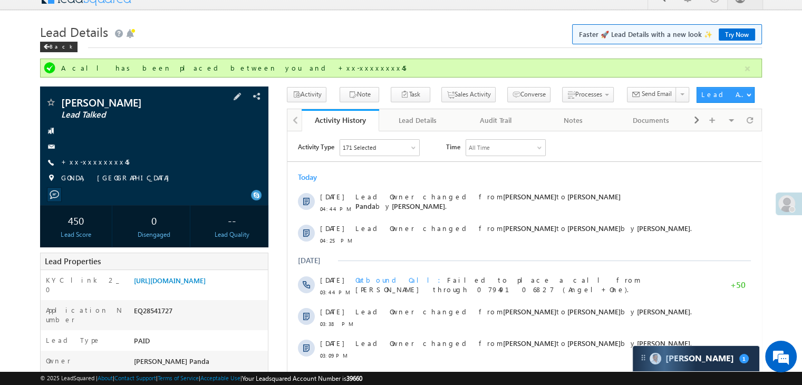
scroll to position [0, 0]
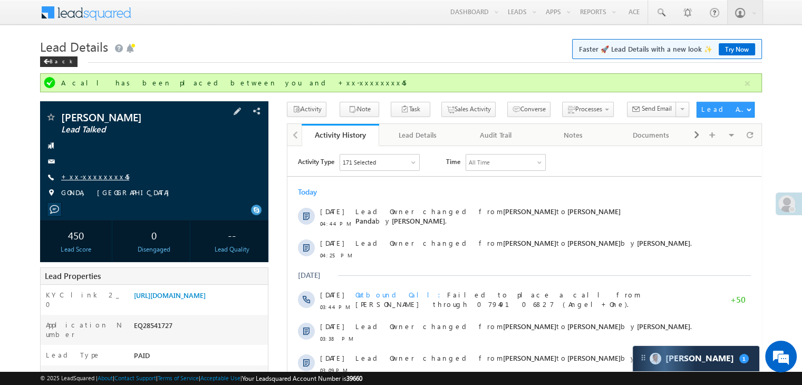
click at [92, 177] on link "+xx-xxxxxxxx45" at bounding box center [95, 176] width 68 height 9
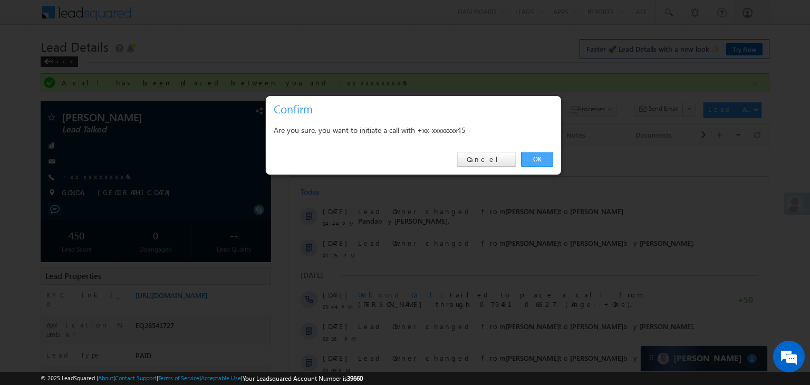
click at [532, 157] on link "OK" at bounding box center [537, 159] width 32 height 15
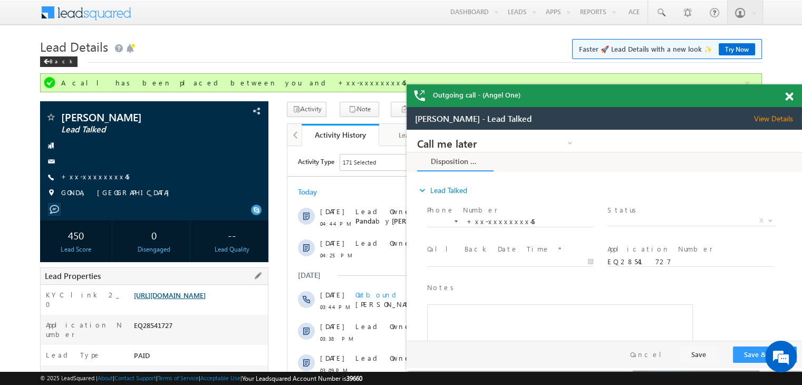
click at [184, 300] on link "[URL][DOMAIN_NAME]" at bounding box center [170, 295] width 72 height 9
click at [660, 8] on span at bounding box center [661, 12] width 11 height 11
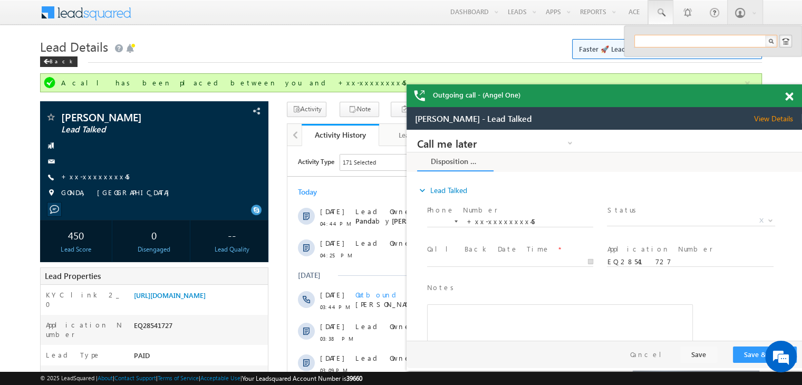
click at [662, 37] on input "text" at bounding box center [705, 41] width 143 height 13
paste input "EQ28167007"
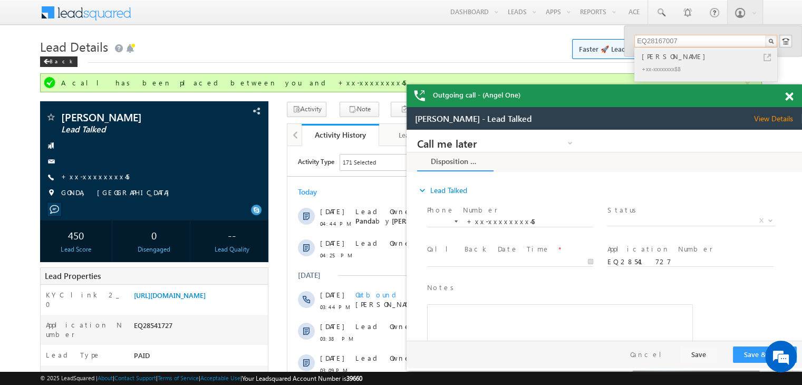
type input "EQ28167007"
click at [662, 59] on div "[PERSON_NAME]" at bounding box center [710, 57] width 141 height 12
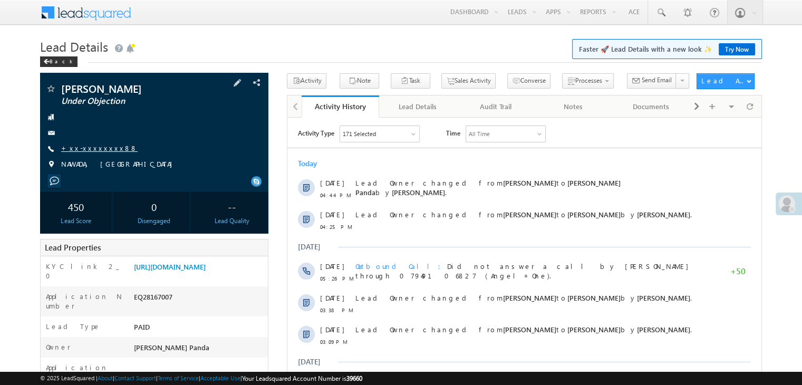
drag, startPoint x: 0, startPoint y: 0, endPoint x: 92, endPoint y: 149, distance: 175.2
click at [92, 149] on link "+xx-xxxxxxxx88" at bounding box center [99, 147] width 76 height 9
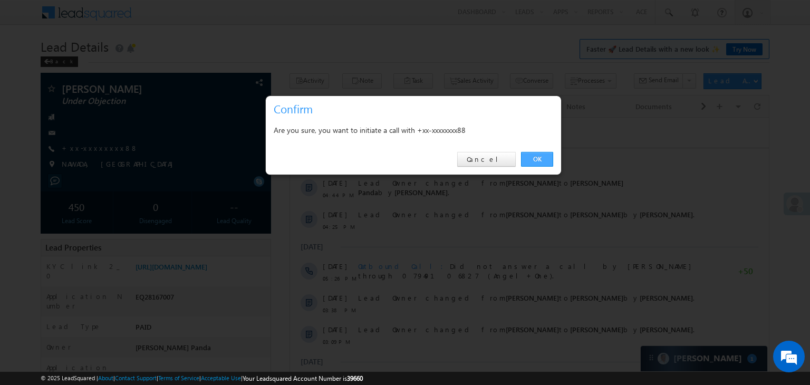
drag, startPoint x: 541, startPoint y: 159, endPoint x: 178, endPoint y: 3, distance: 395.0
click at [541, 159] on link "OK" at bounding box center [537, 159] width 32 height 15
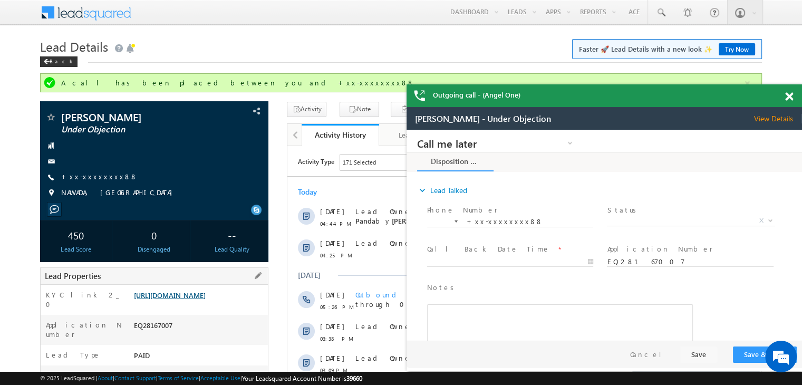
click at [201, 300] on link "https://angelbroking1-pk3em7sa.customui-test.leadsquared.com?leadId=9c326e73-4c…" at bounding box center [170, 295] width 72 height 9
click at [661, 11] on span at bounding box center [661, 12] width 11 height 11
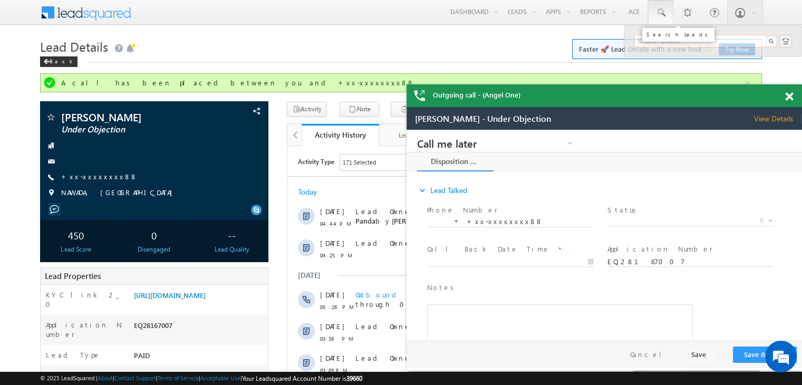
paste input "EQ24595611"
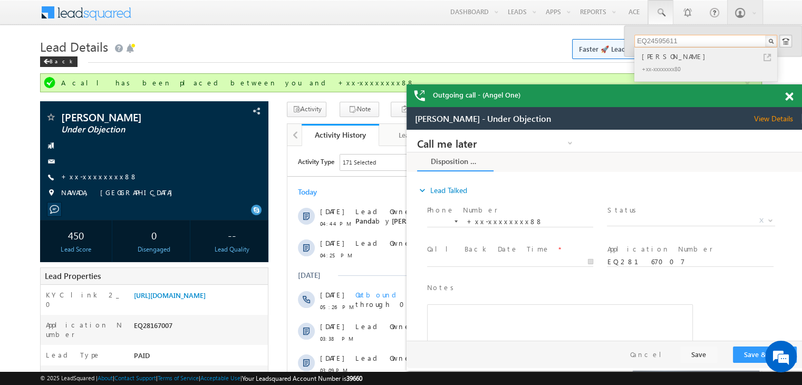
type input "EQ24595611"
click at [656, 57] on div "Vivek Singh" at bounding box center [710, 57] width 141 height 12
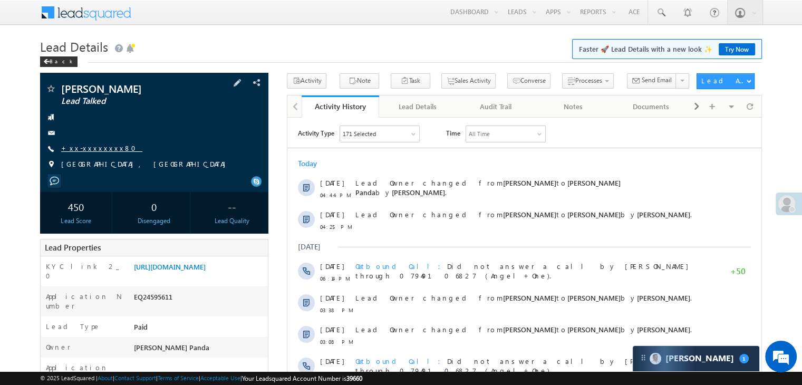
click at [95, 146] on link "+xx-xxxxxxxx80" at bounding box center [101, 147] width 81 height 9
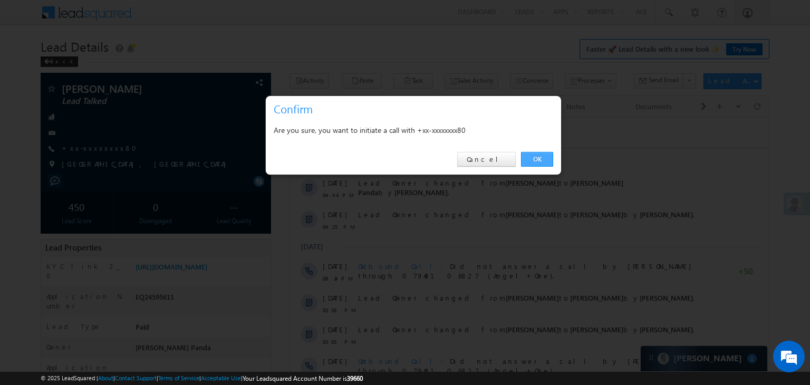
click at [537, 157] on link "OK" at bounding box center [537, 159] width 32 height 15
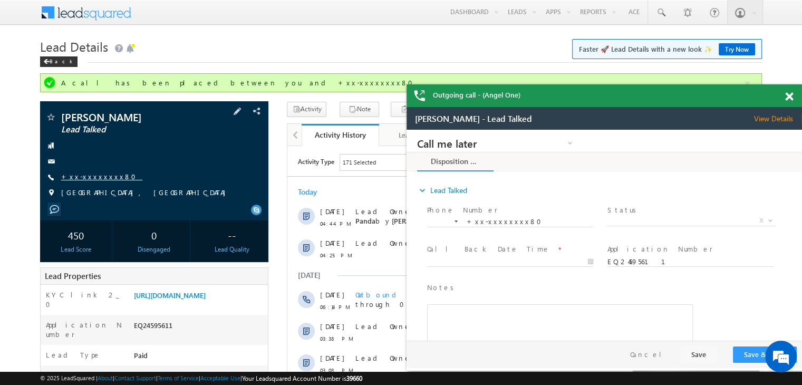
click at [82, 176] on link "+xx-xxxxxxxx80" at bounding box center [101, 176] width 81 height 9
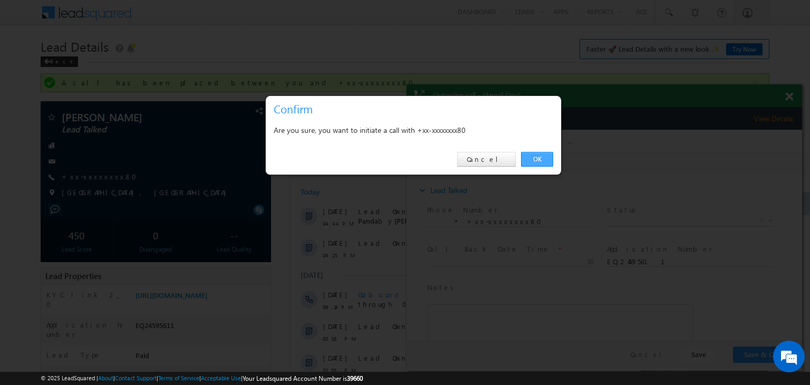
click at [535, 157] on link "OK" at bounding box center [537, 159] width 32 height 15
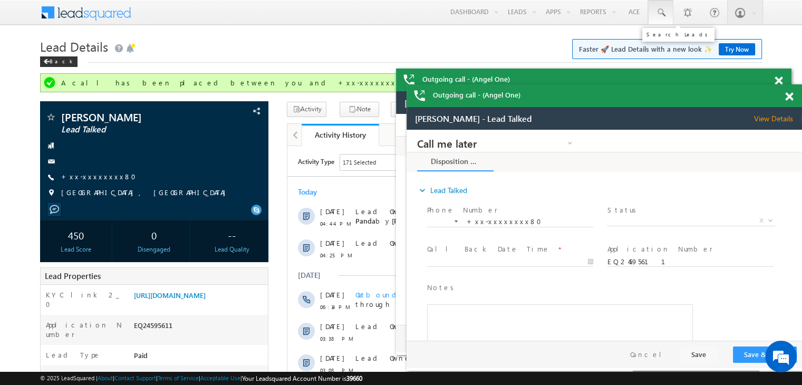
click at [662, 11] on span at bounding box center [661, 12] width 11 height 11
paste input "EQ28193709"
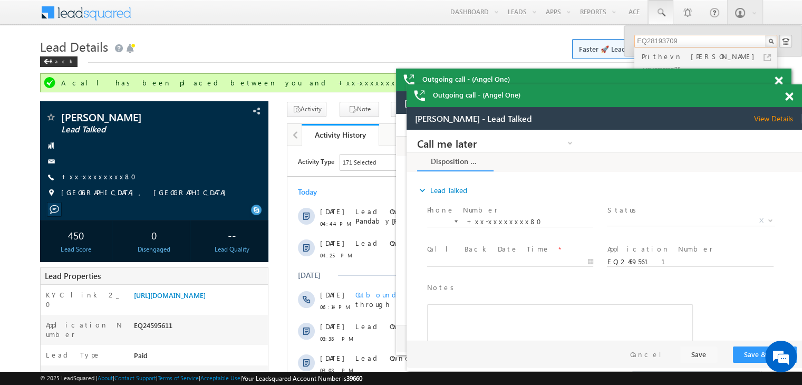
type input "EQ28193709"
click at [654, 57] on div "Prithevn Raj" at bounding box center [710, 57] width 141 height 12
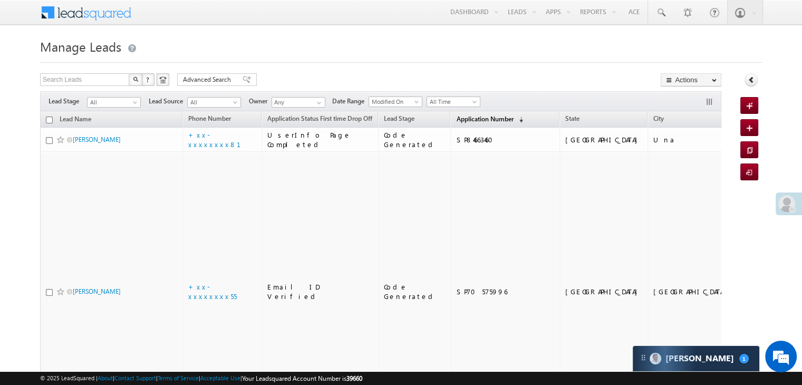
click at [473, 117] on span "Application Number" at bounding box center [484, 119] width 57 height 8
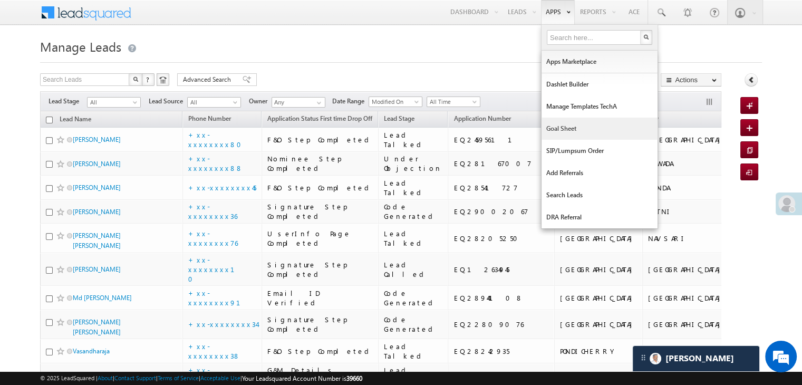
click at [561, 124] on link "Goal Sheet" at bounding box center [600, 129] width 116 height 22
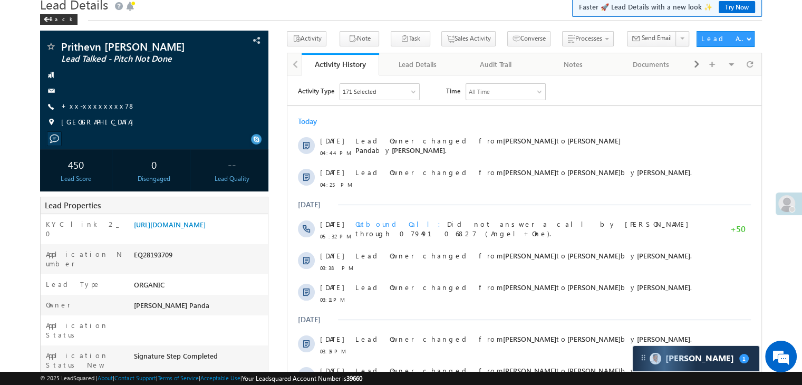
scroll to position [105, 0]
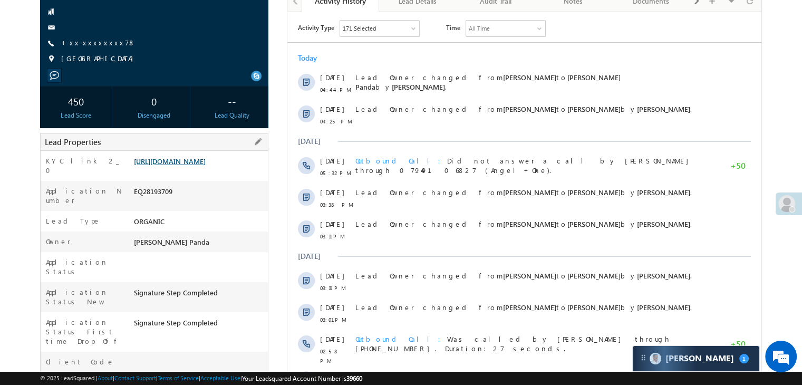
click at [198, 166] on link "[URL][DOMAIN_NAME]" at bounding box center [170, 161] width 72 height 9
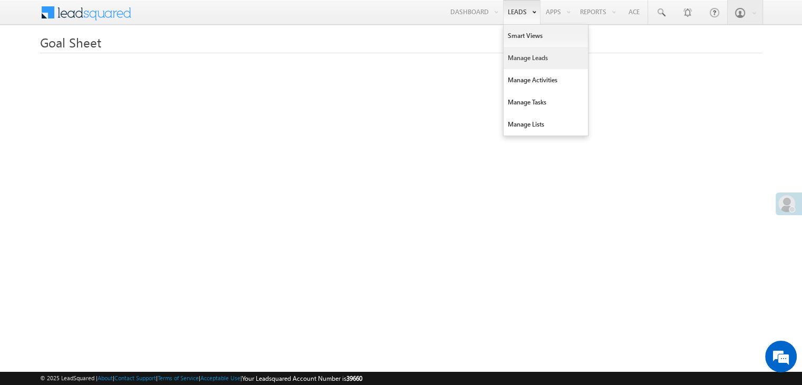
click at [529, 54] on link "Manage Leads" at bounding box center [546, 58] width 84 height 22
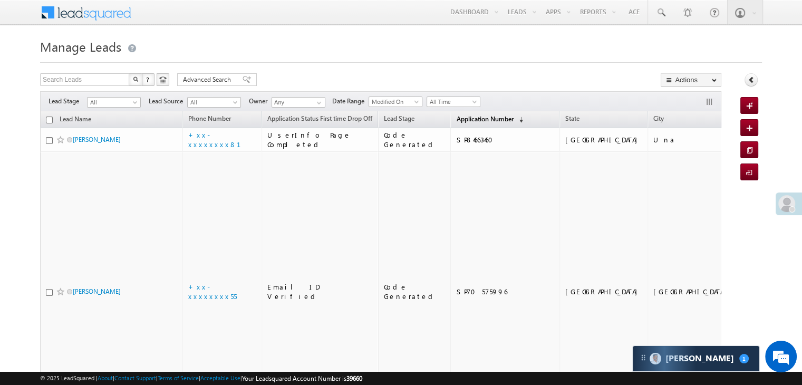
click at [451, 123] on link "Application Number (sorted descending)" at bounding box center [490, 120] width 78 height 14
